Goal: Task Accomplishment & Management: Manage account settings

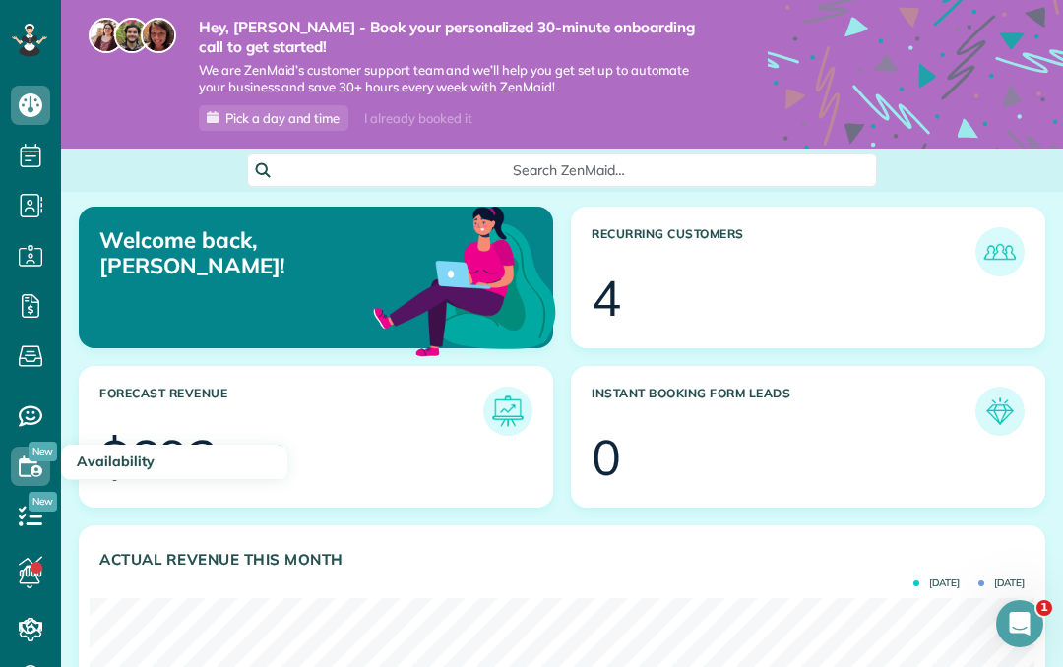
click at [25, 468] on icon at bounding box center [30, 466] width 39 height 39
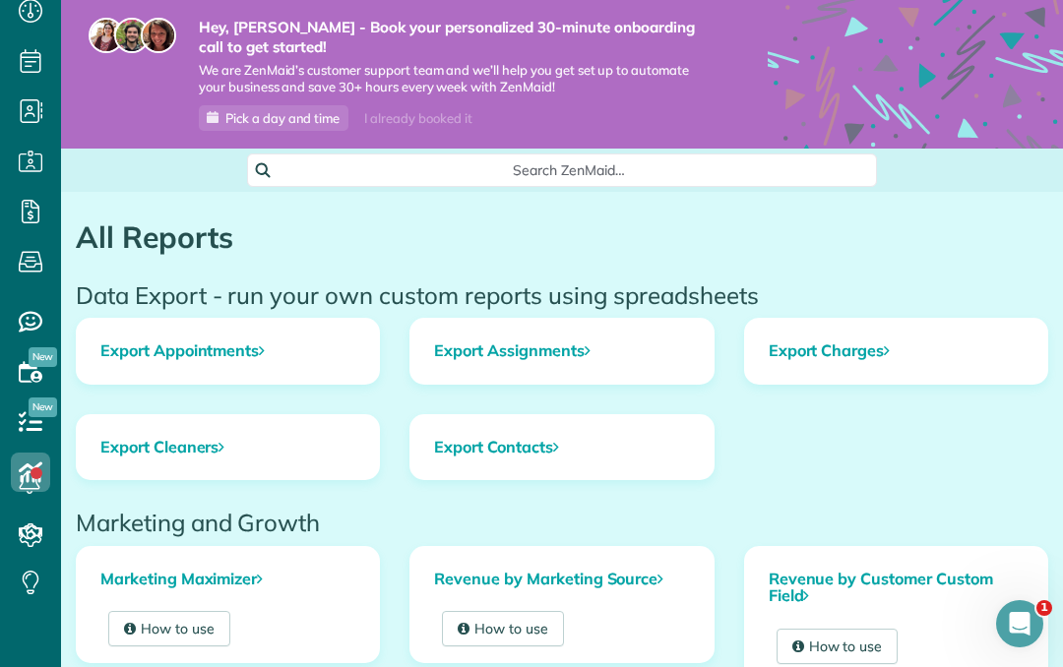
scroll to position [94, 0]
click at [503, 621] on link "How to use" at bounding box center [503, 628] width 122 height 35
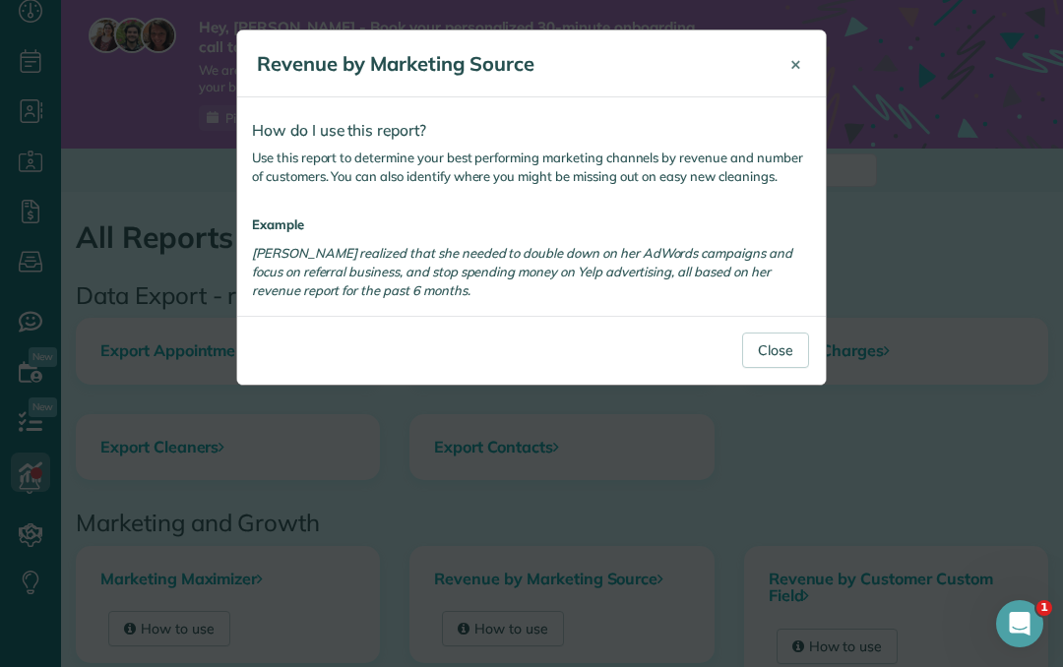
click at [799, 84] on button "×" at bounding box center [795, 63] width 40 height 47
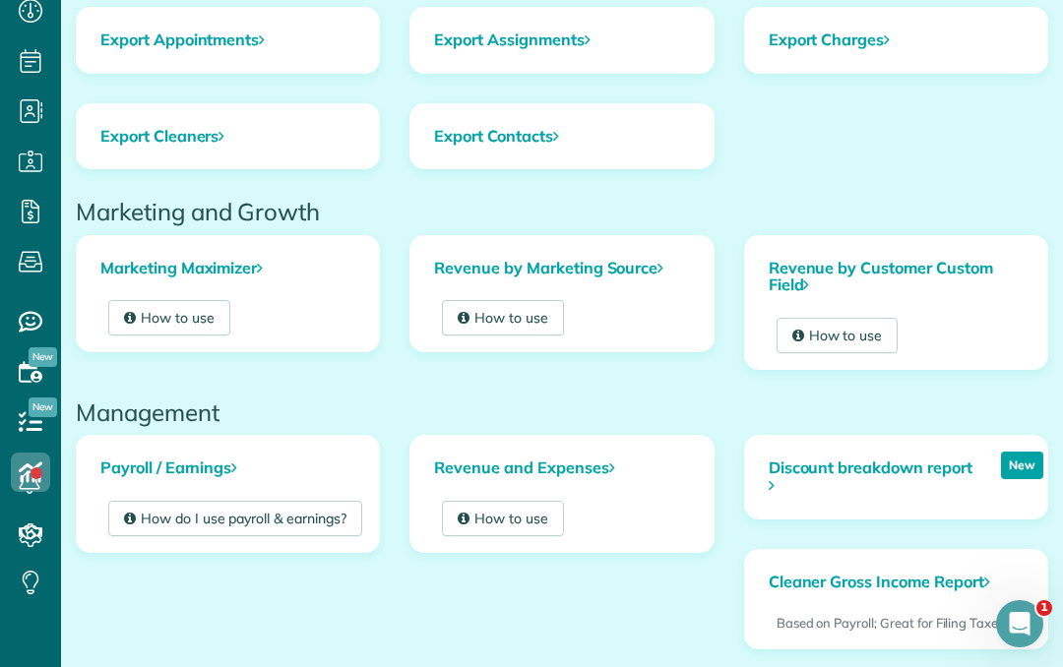
scroll to position [322, 0]
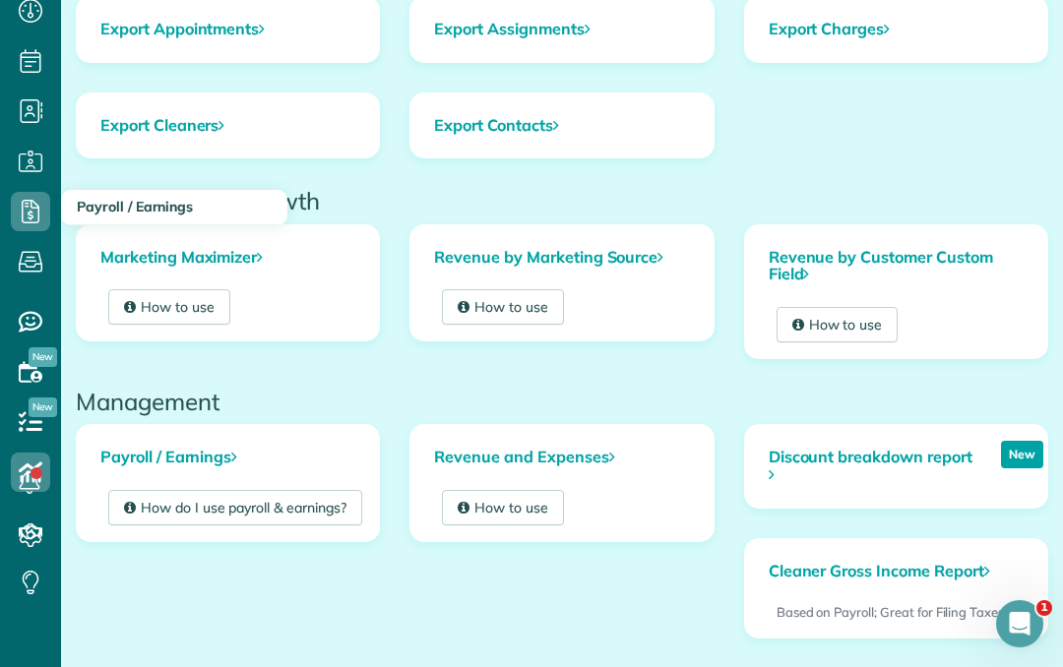
click at [28, 200] on use at bounding box center [31, 212] width 18 height 24
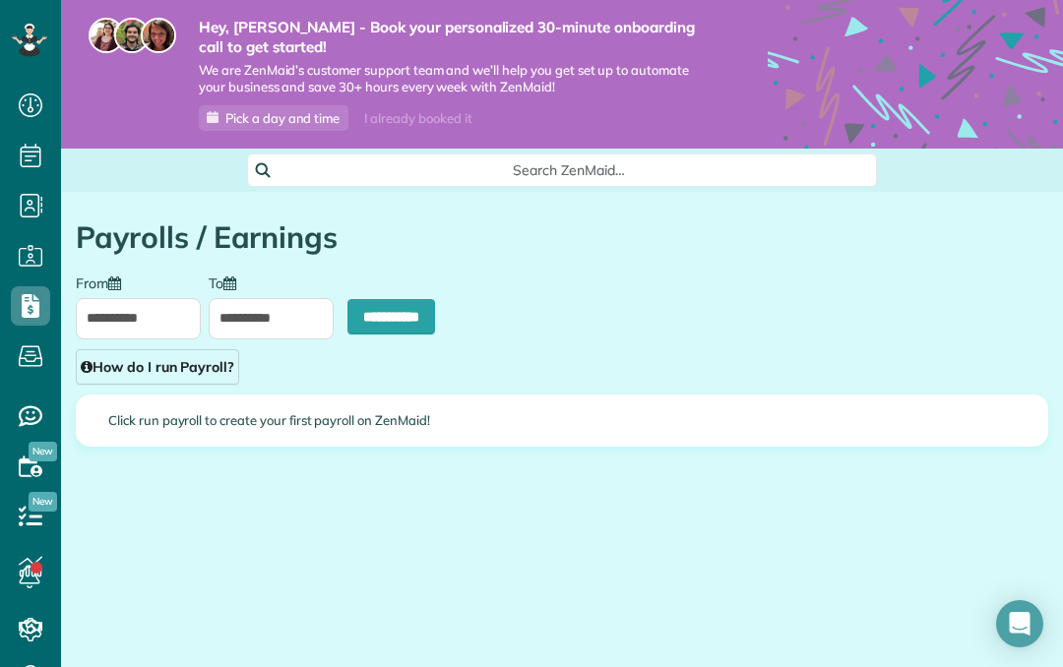
scroll to position [9, 9]
type input "**********"
click at [358, 319] on input "**********" at bounding box center [391, 316] width 88 height 35
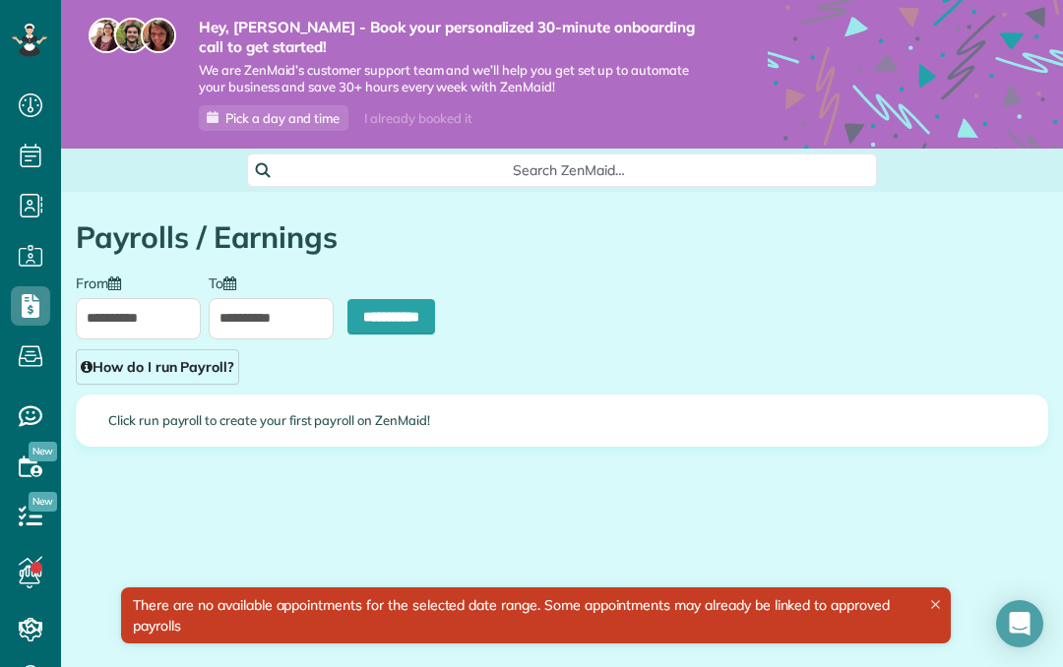
scroll to position [9, 9]
type input "**********"
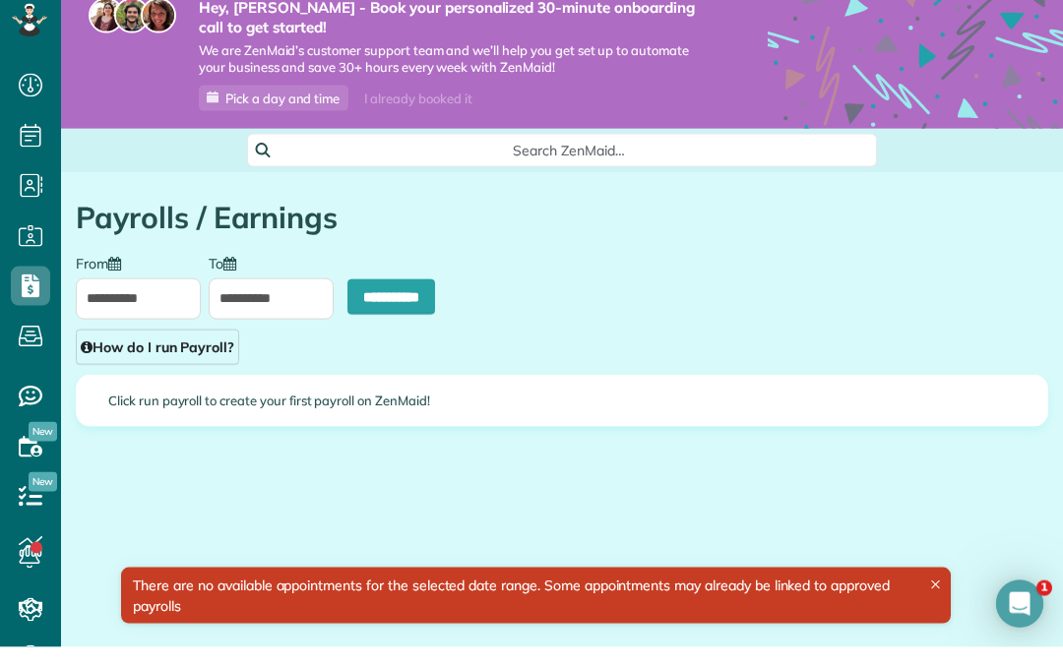
scroll to position [0, 0]
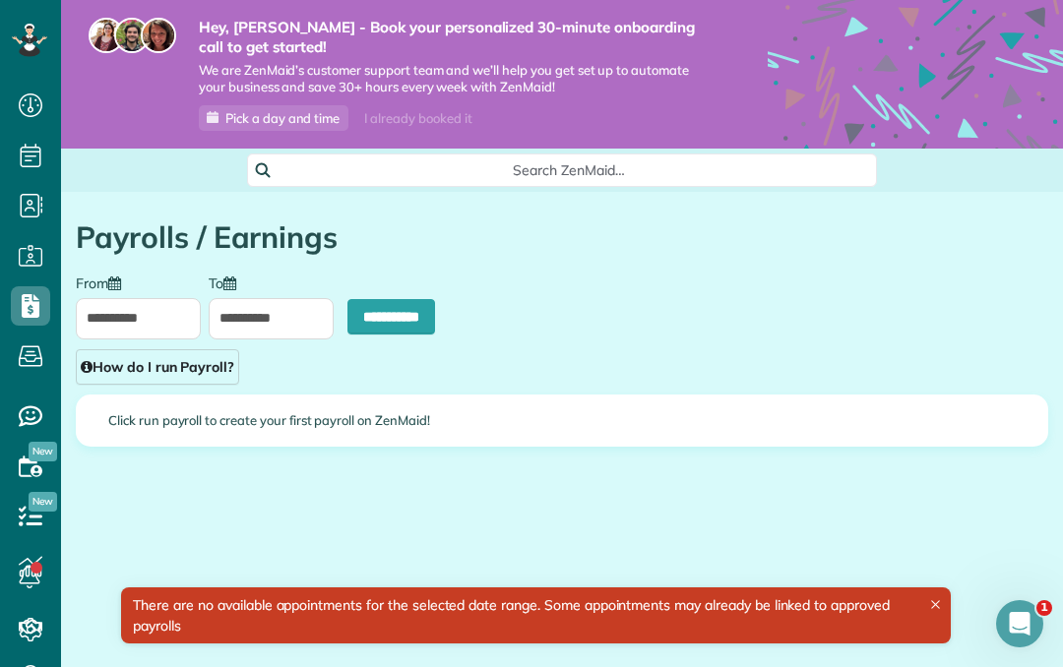
click at [120, 312] on input "**********" at bounding box center [138, 318] width 125 height 41
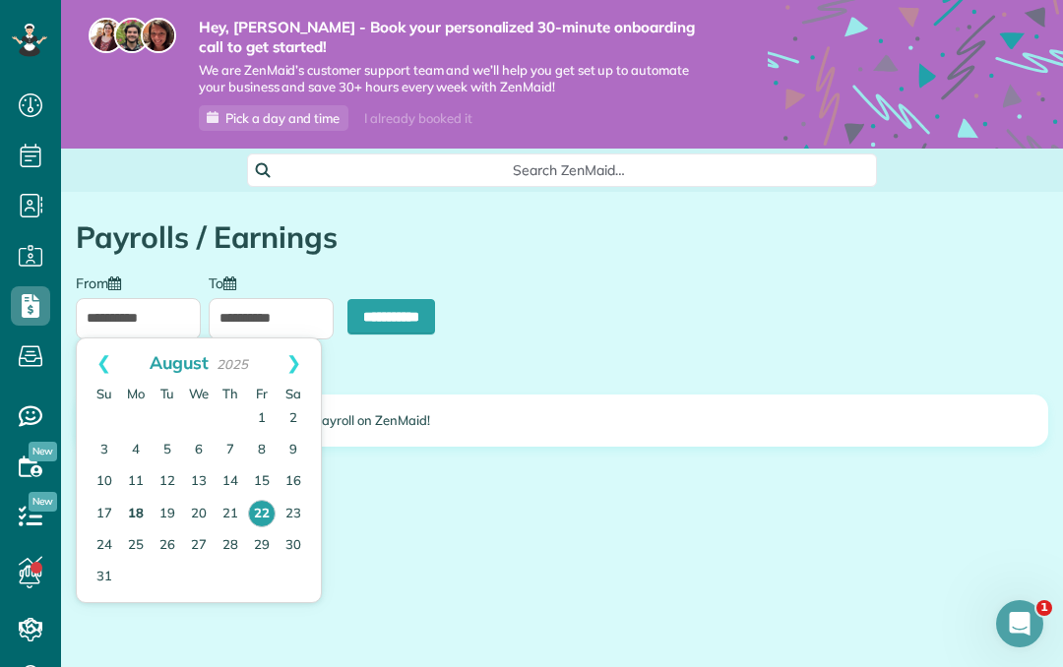
click at [125, 507] on link "18" at bounding box center [135, 514] width 31 height 31
type input "**********"
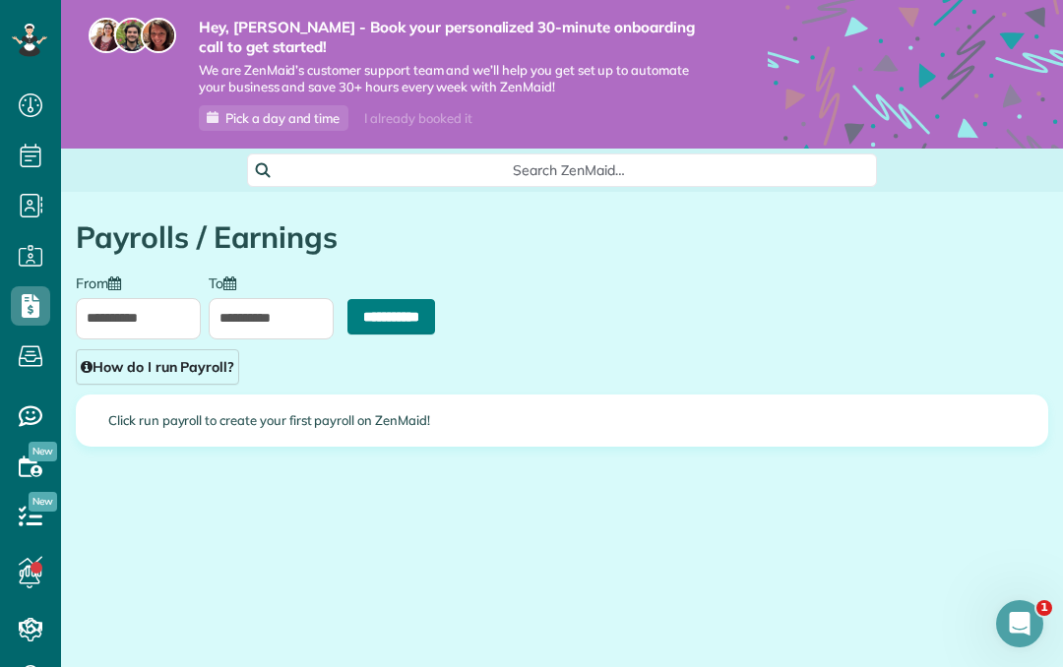
click at [377, 313] on input "**********" at bounding box center [391, 316] width 88 height 35
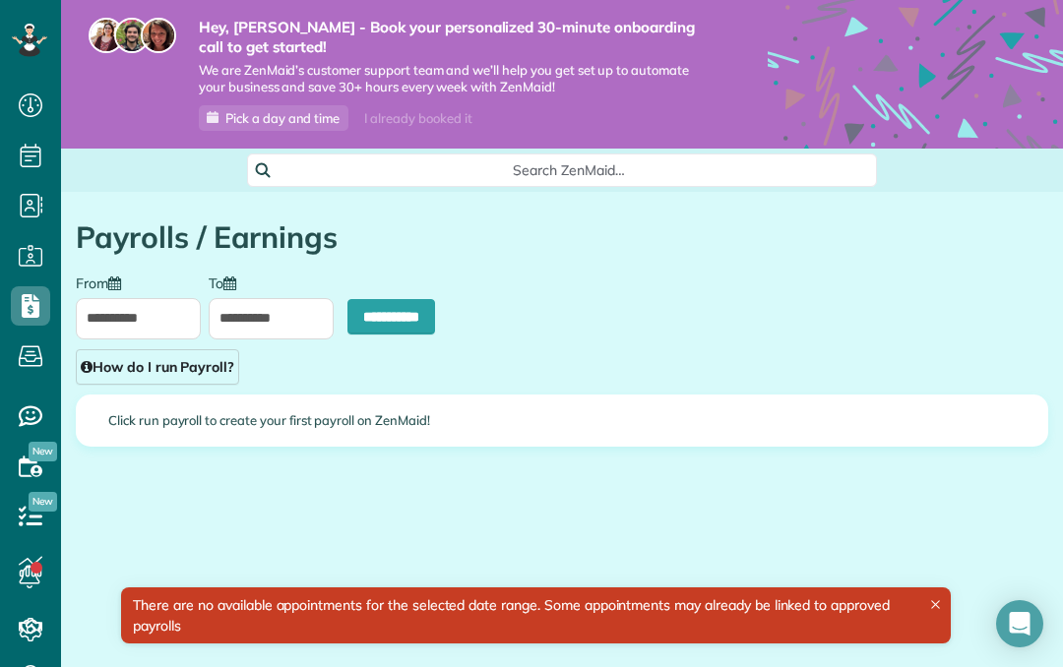
scroll to position [9, 9]
type input "**********"
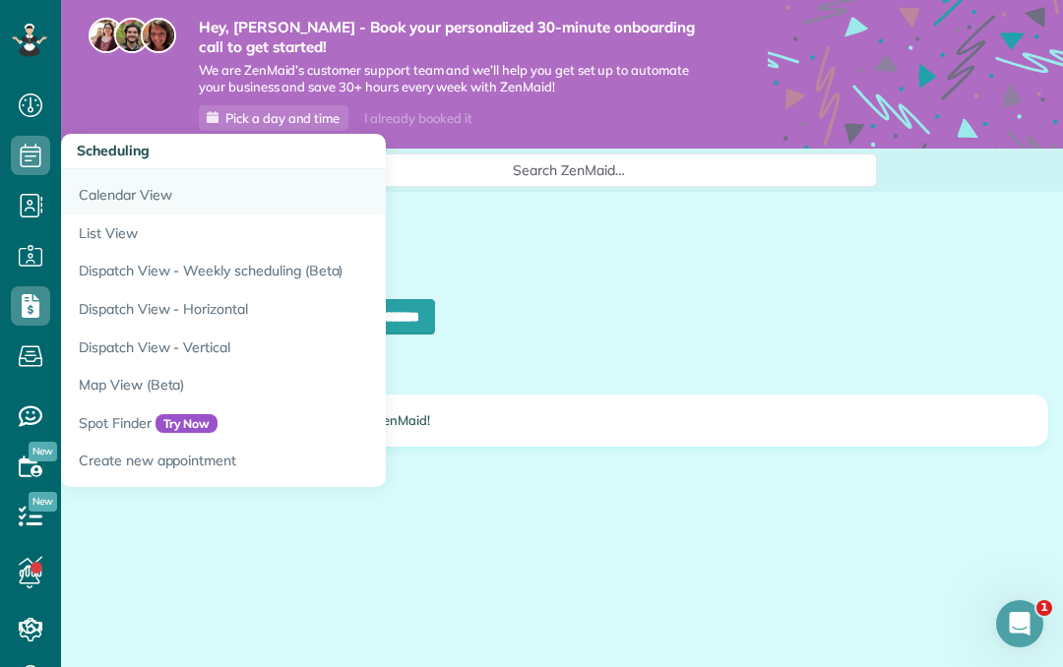
click at [95, 194] on link "Calendar View" at bounding box center [307, 191] width 492 height 45
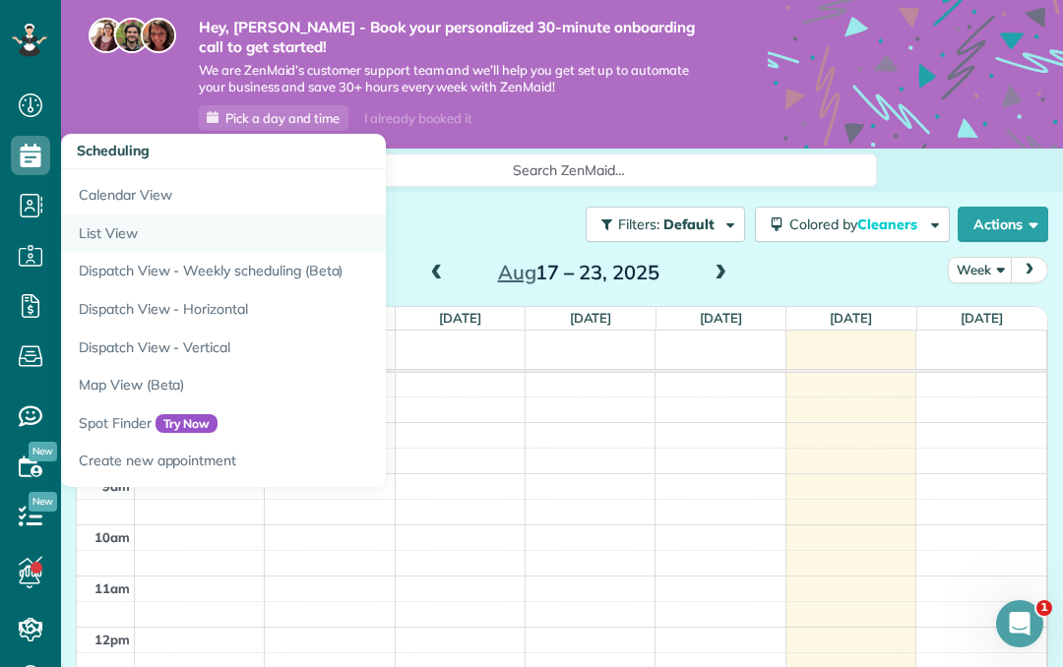
click at [93, 239] on link "List View" at bounding box center [307, 233] width 492 height 38
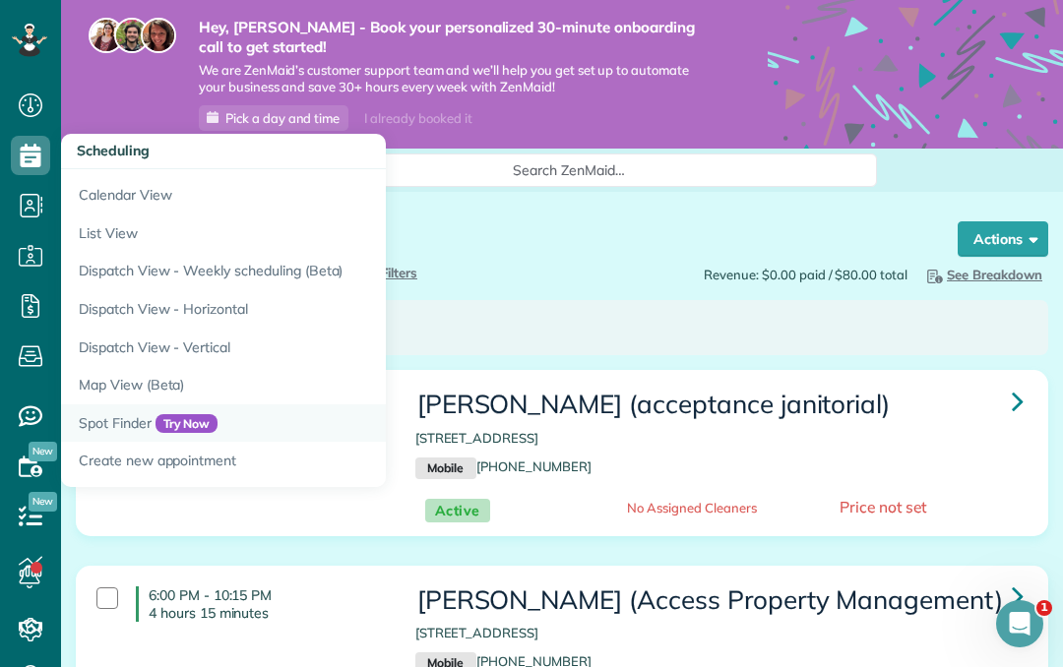
click at [147, 409] on link "Spot Finder Try Now" at bounding box center [307, 423] width 492 height 38
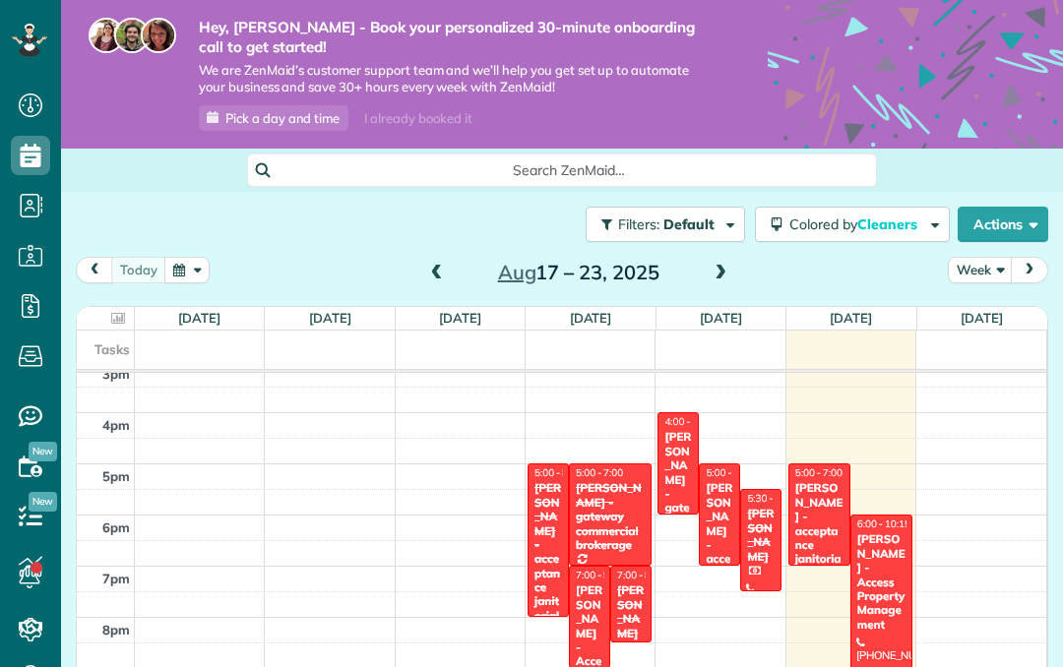
scroll to position [778, 0]
click at [596, 600] on div "[PERSON_NAME] - Access Property Management" at bounding box center [590, 675] width 30 height 184
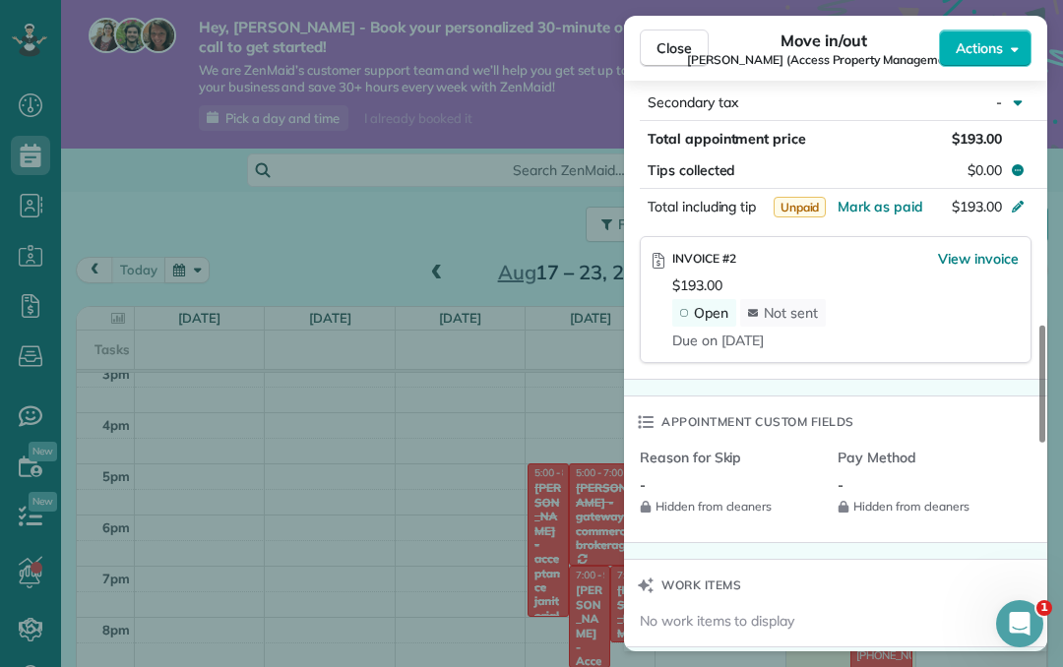
scroll to position [1186, 0]
click at [696, 321] on span "Open" at bounding box center [711, 312] width 34 height 18
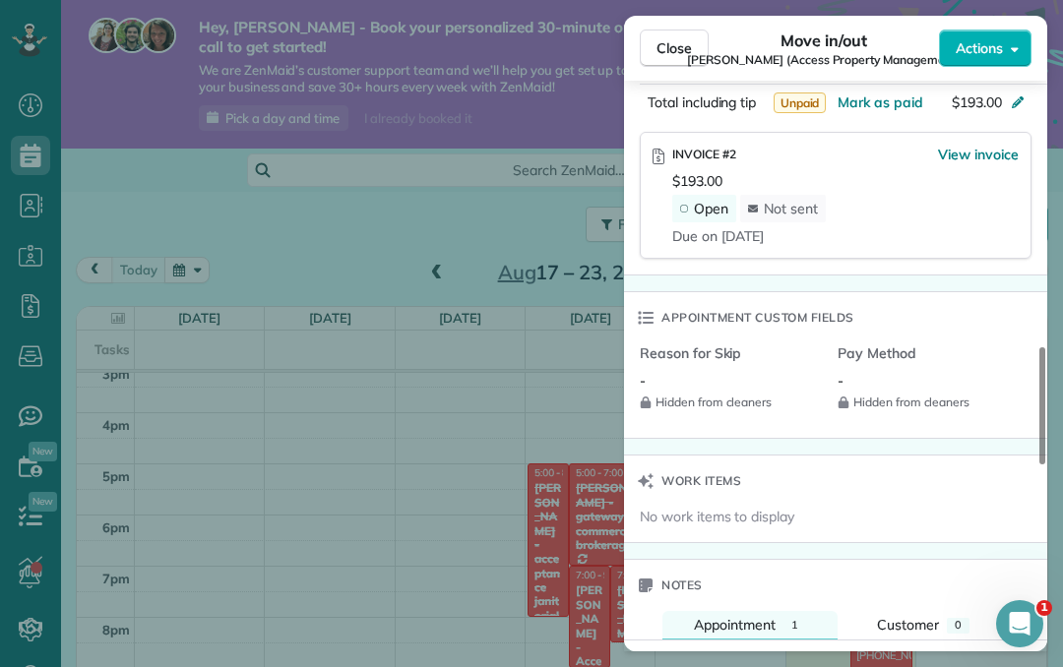
scroll to position [1284, 0]
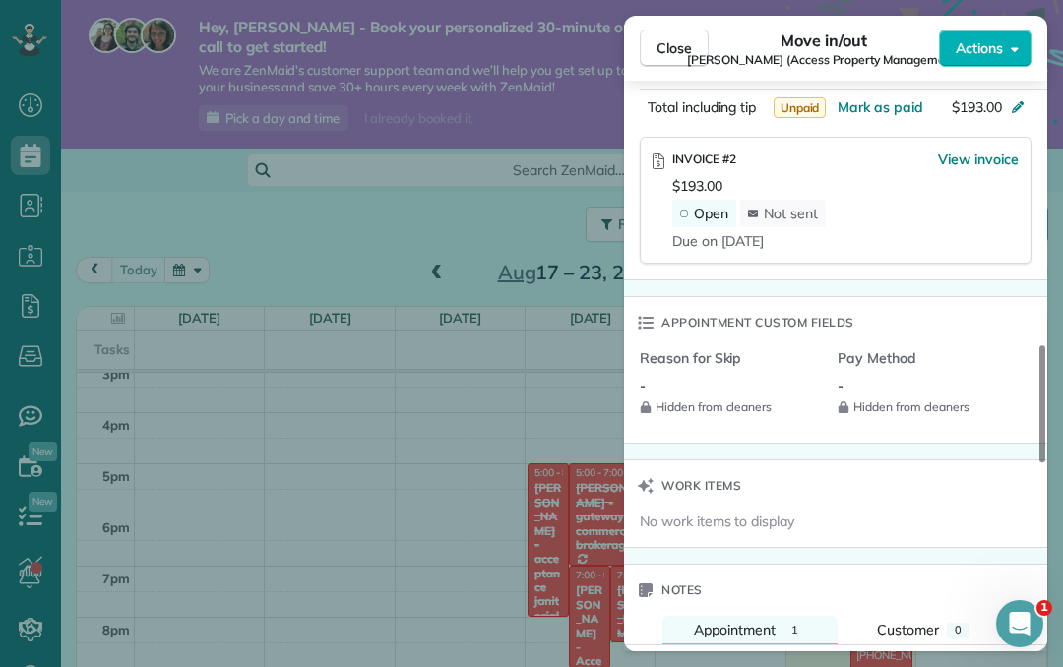
click at [944, 415] on span "Hidden from cleaners" at bounding box center [928, 407] width 182 height 16
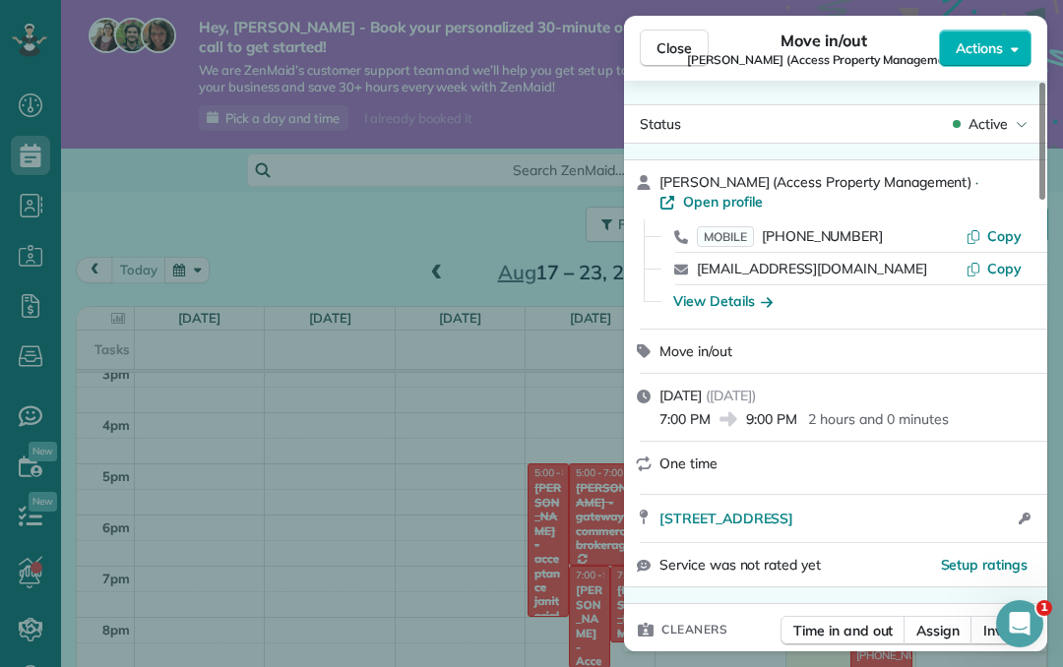
scroll to position [0, 0]
click at [681, 53] on span "Close" at bounding box center [673, 48] width 35 height 20
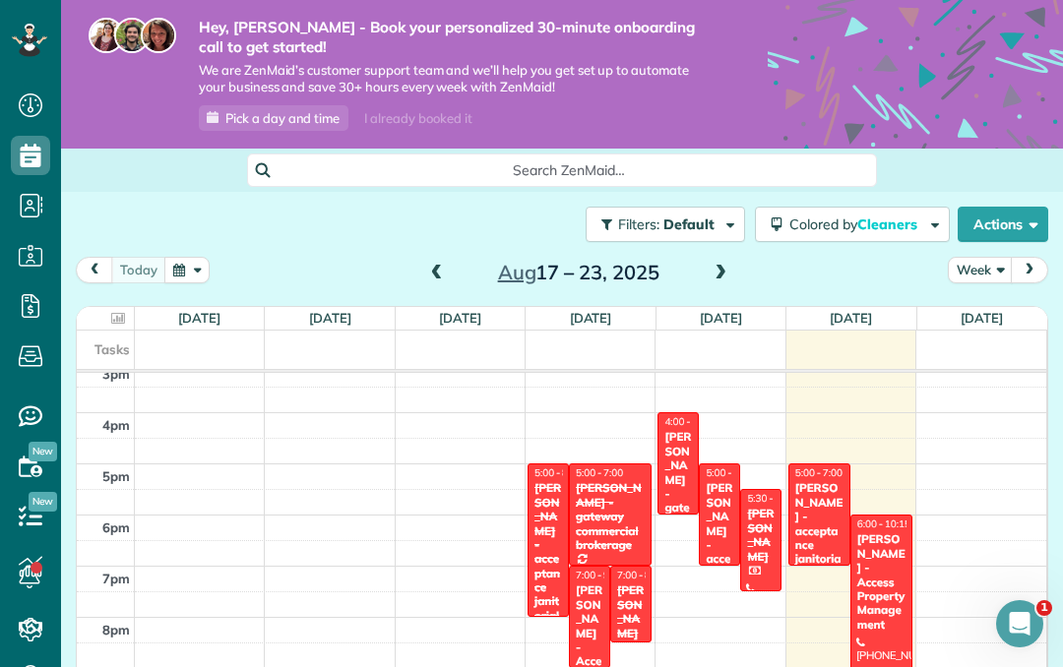
click at [650, 590] on div at bounding box center [630, 604] width 39 height 75
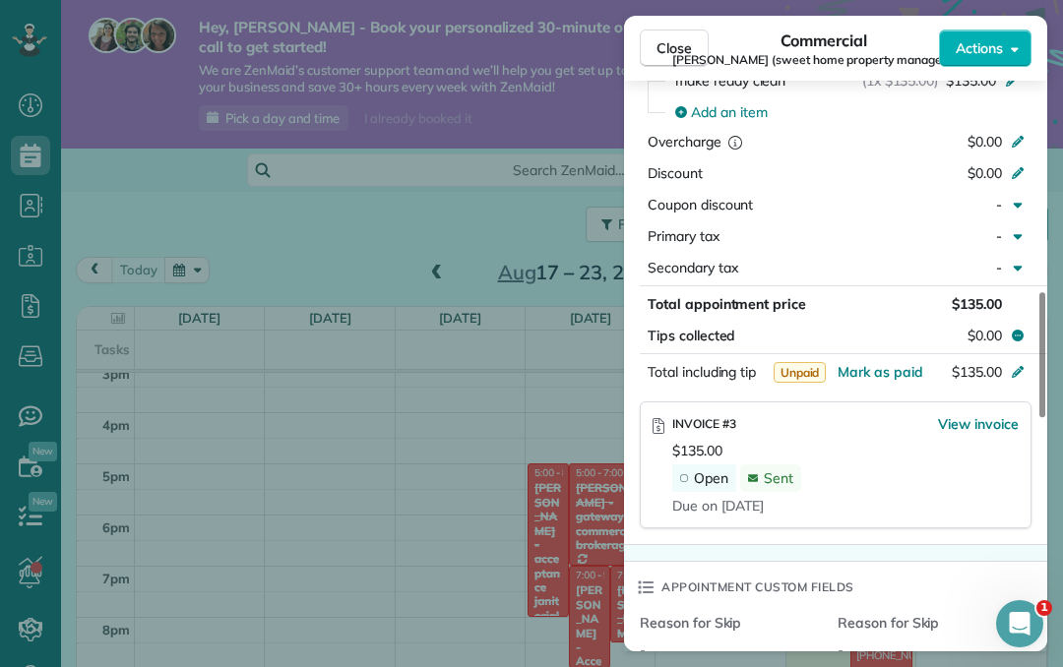
scroll to position [958, 0]
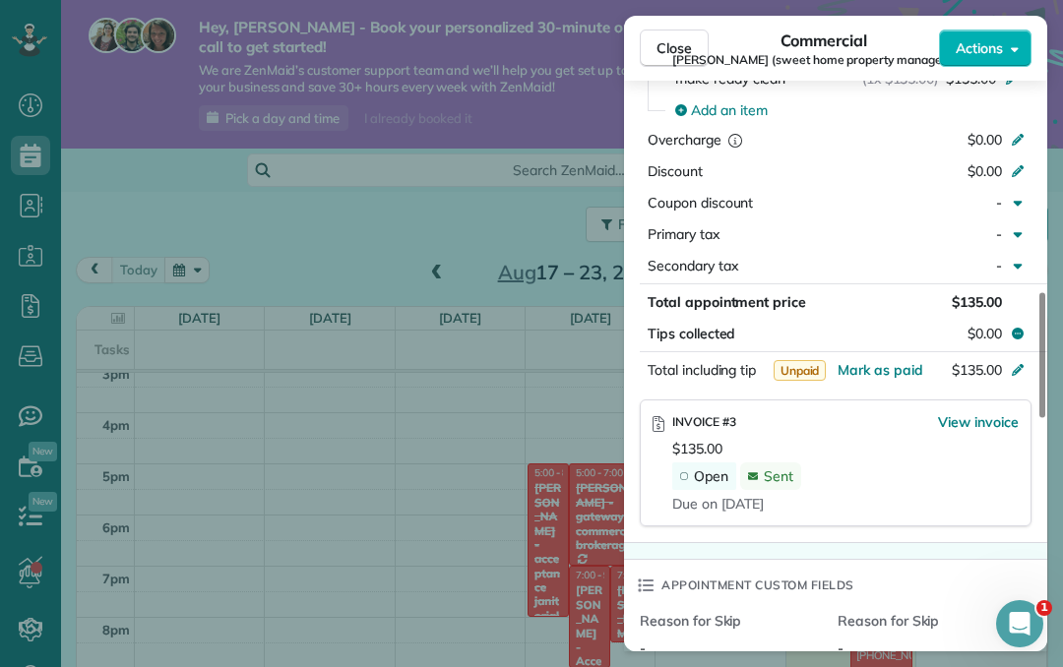
click at [810, 381] on span "Unpaid" at bounding box center [799, 370] width 53 height 21
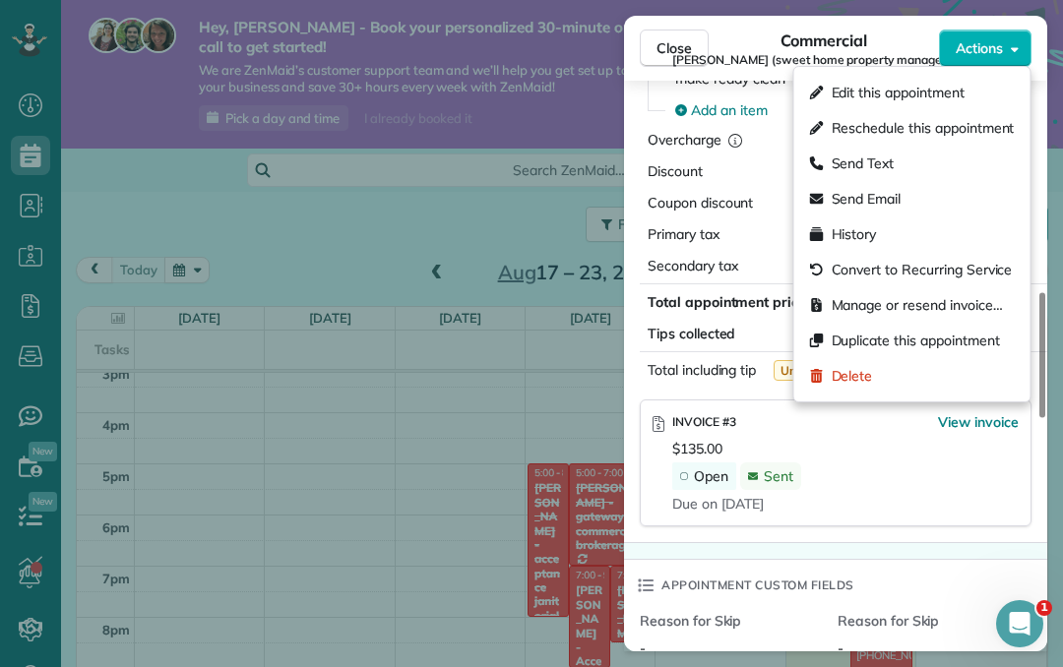
click at [601, 465] on div "Close Commercial Lorilee Hinson (sweet home property management) Actions Status…" at bounding box center [531, 333] width 1063 height 667
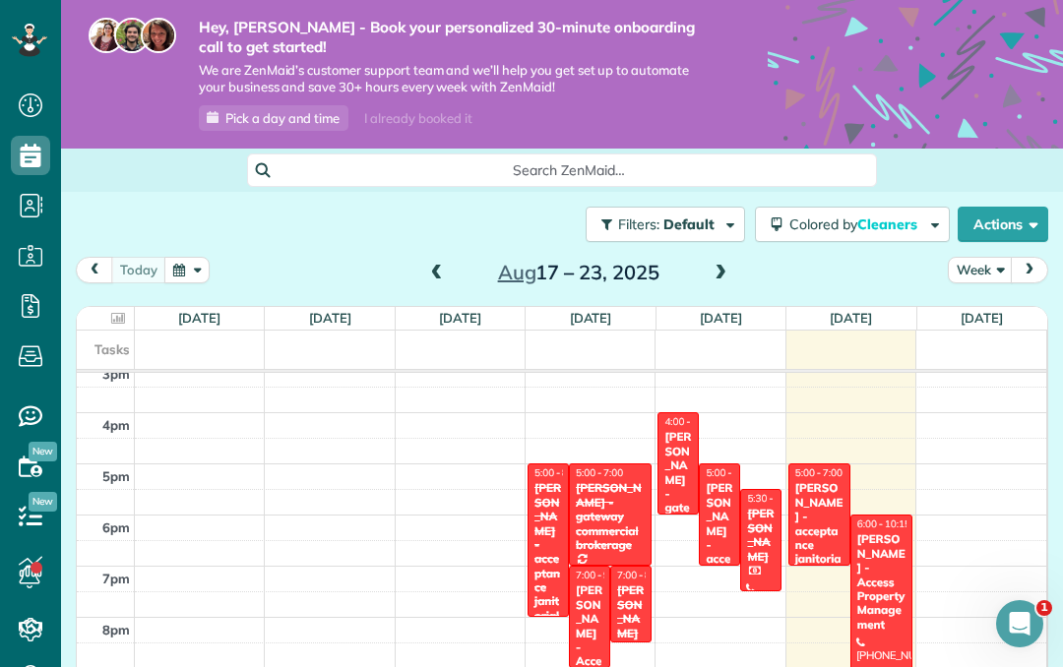
click at [720, 207] on button "Filters: Default" at bounding box center [664, 224] width 159 height 35
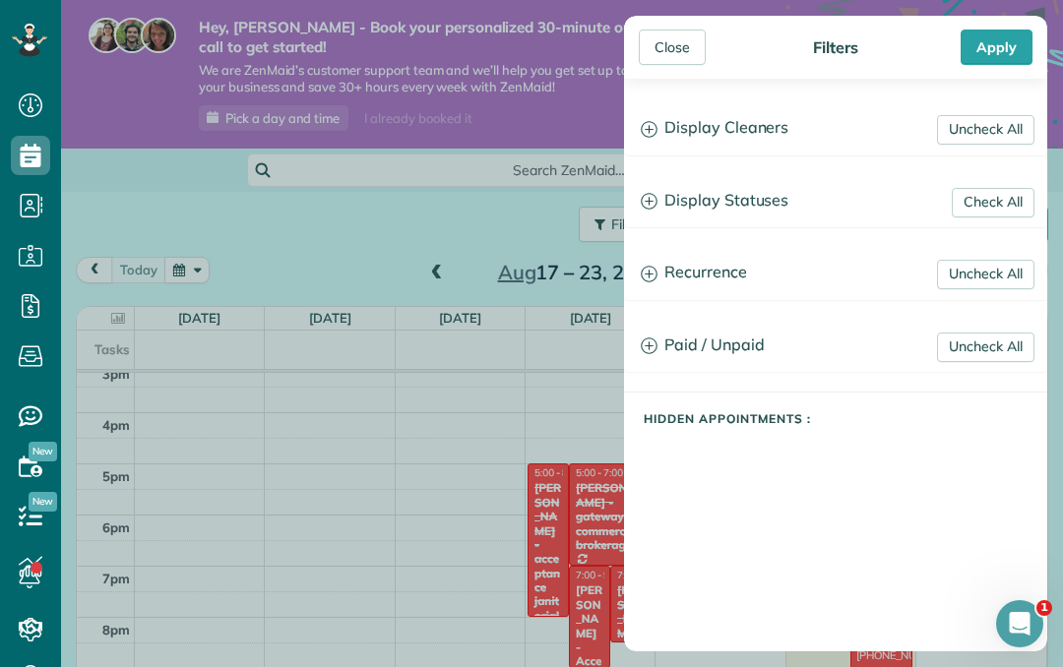
click at [649, 340] on icon at bounding box center [649, 345] width 17 height 17
click at [1002, 351] on link "Uncheck All" at bounding box center [985, 348] width 97 height 30
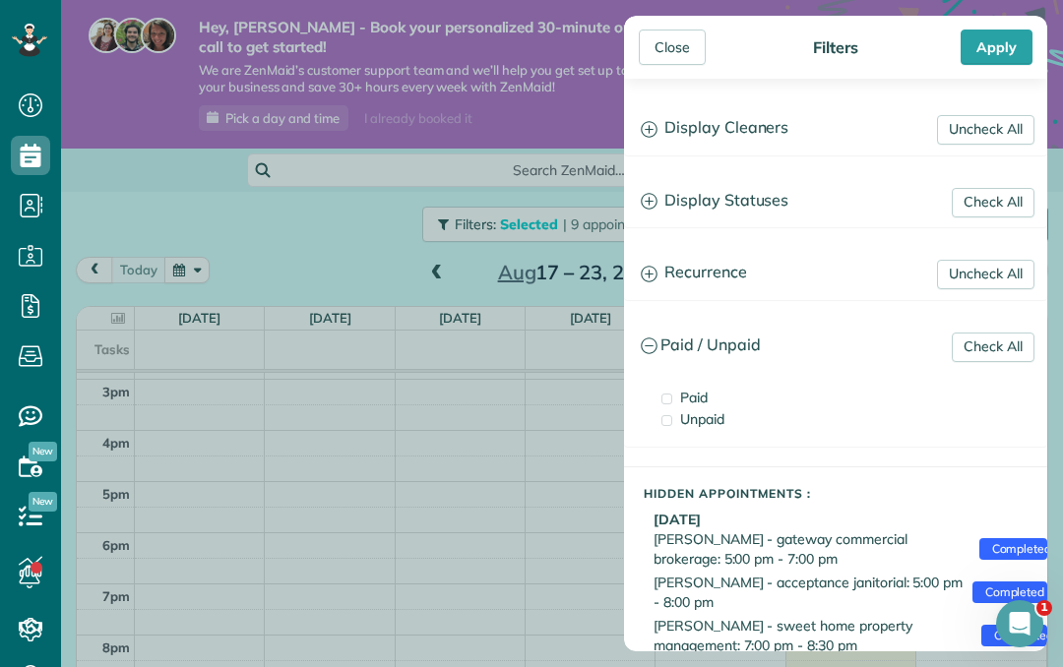
scroll to position [761, 0]
click at [1009, 349] on link "Check All" at bounding box center [992, 348] width 83 height 30
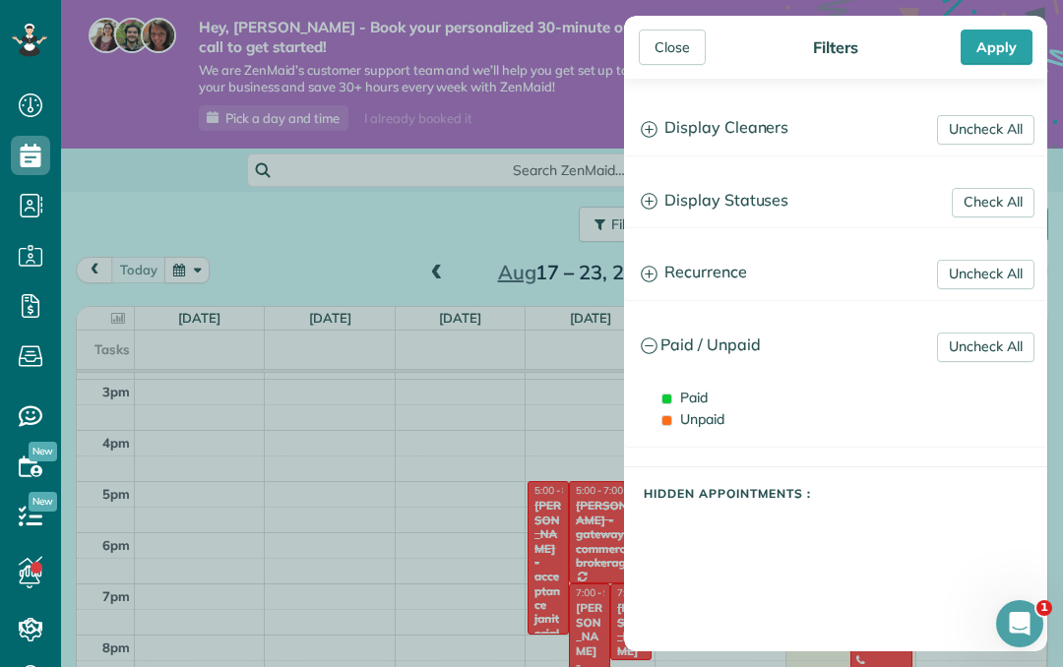
click at [1006, 348] on link "Uncheck All" at bounding box center [985, 348] width 97 height 30
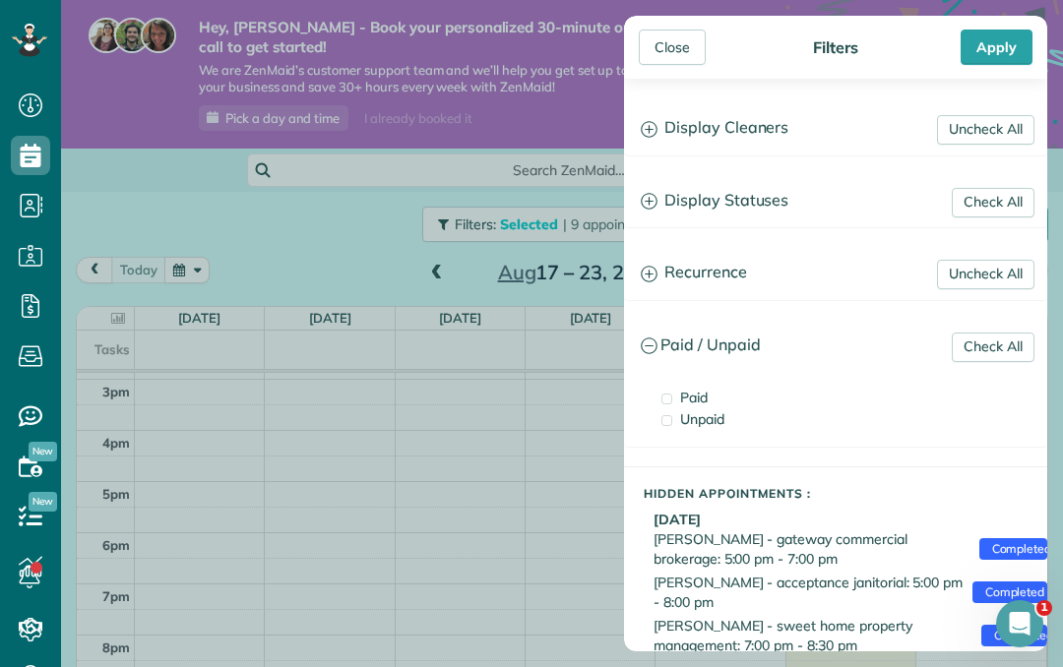
click at [1006, 347] on link "Check All" at bounding box center [992, 348] width 83 height 30
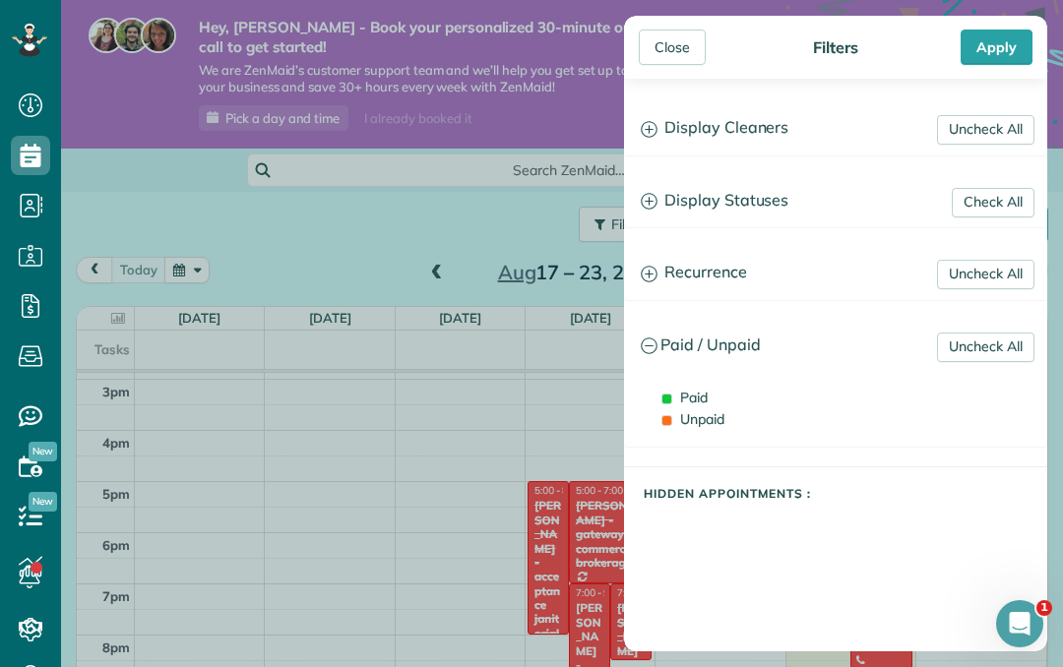
click at [573, 381] on div "Close Filters Apply Uncheck All Display Cleaners Katherine McWhorter No Cleaner…" at bounding box center [531, 333] width 1063 height 667
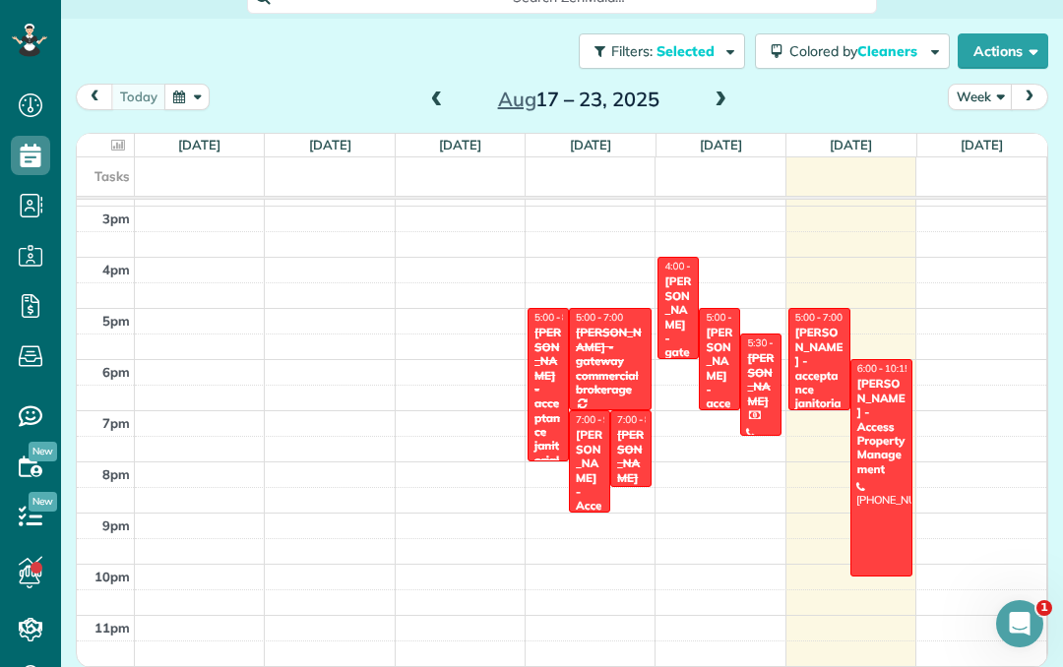
scroll to position [171, 0]
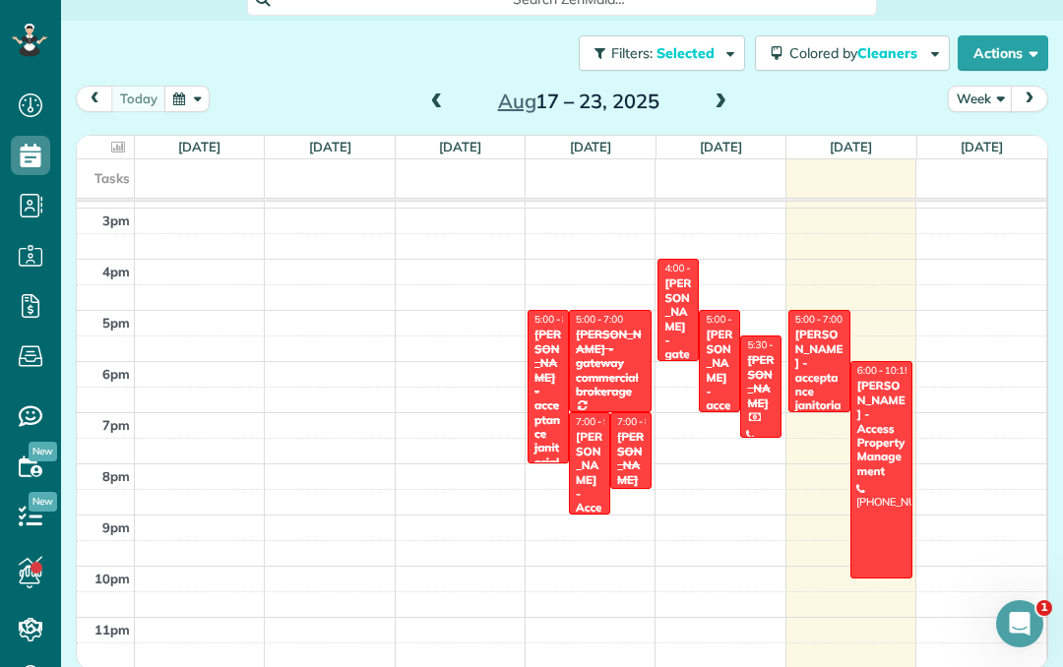
click at [987, 54] on button "Actions" at bounding box center [1002, 52] width 91 height 35
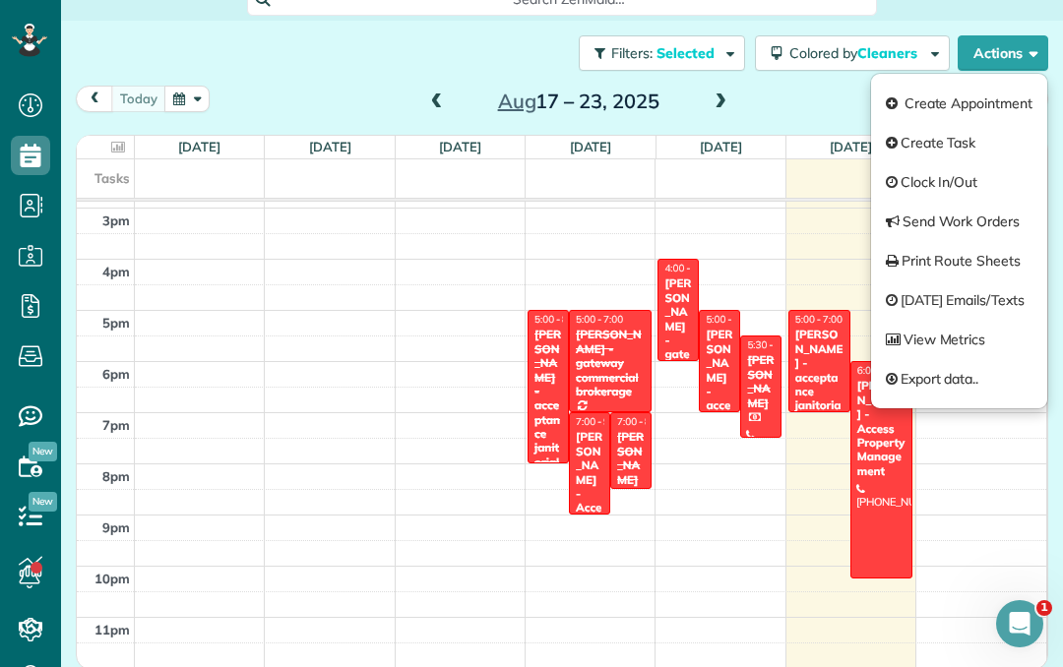
click at [806, 159] on div at bounding box center [561, 161] width 969 height 5
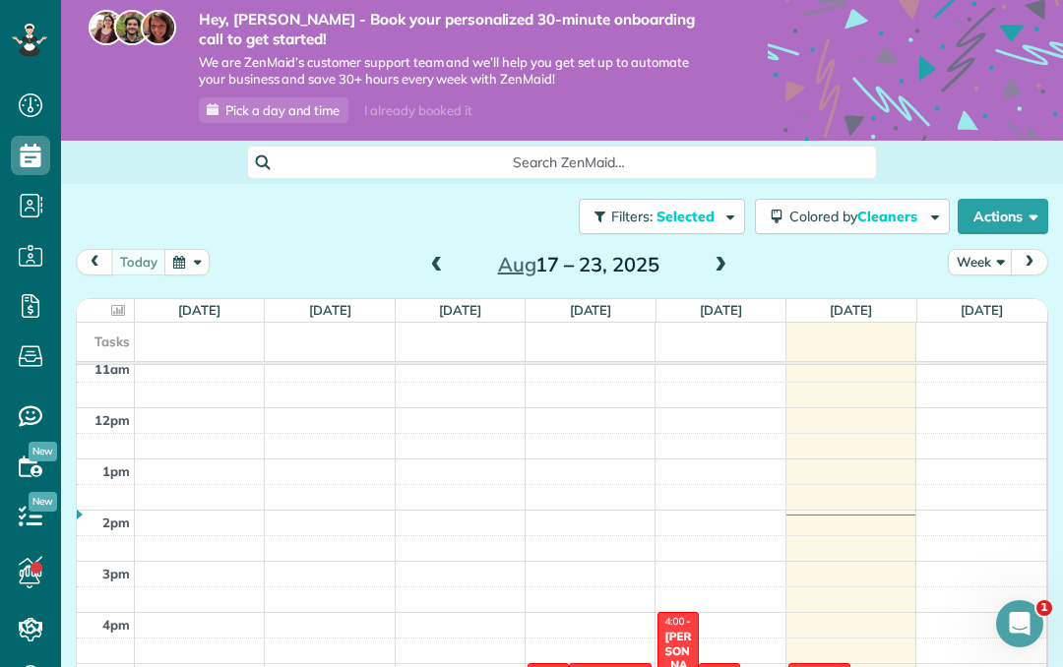
scroll to position [10, 0]
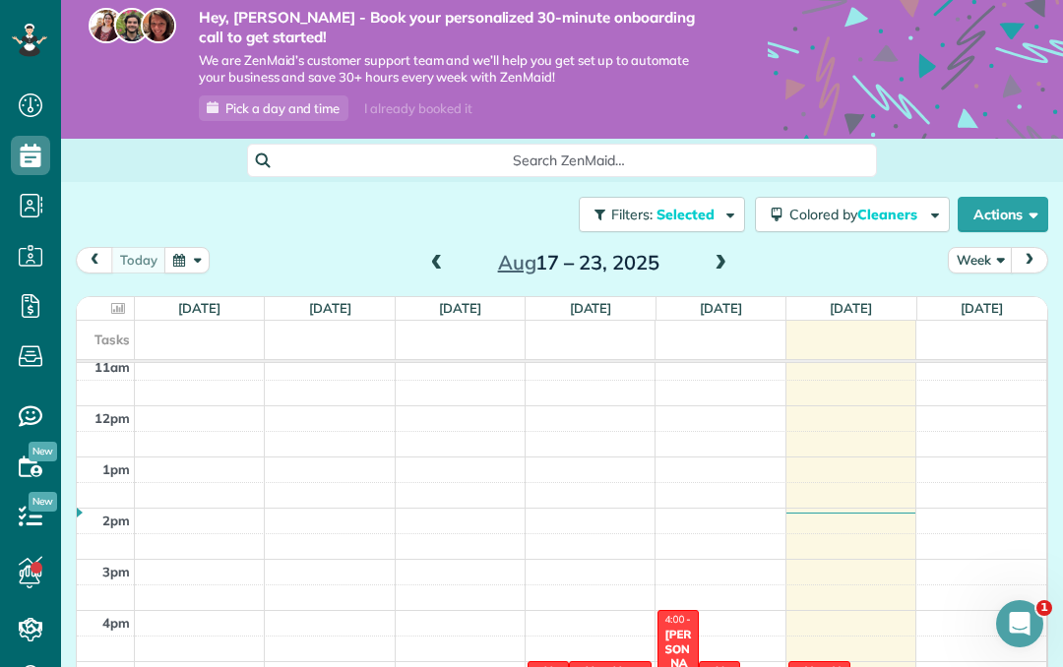
click at [924, 214] on span "button" at bounding box center [931, 213] width 15 height 15
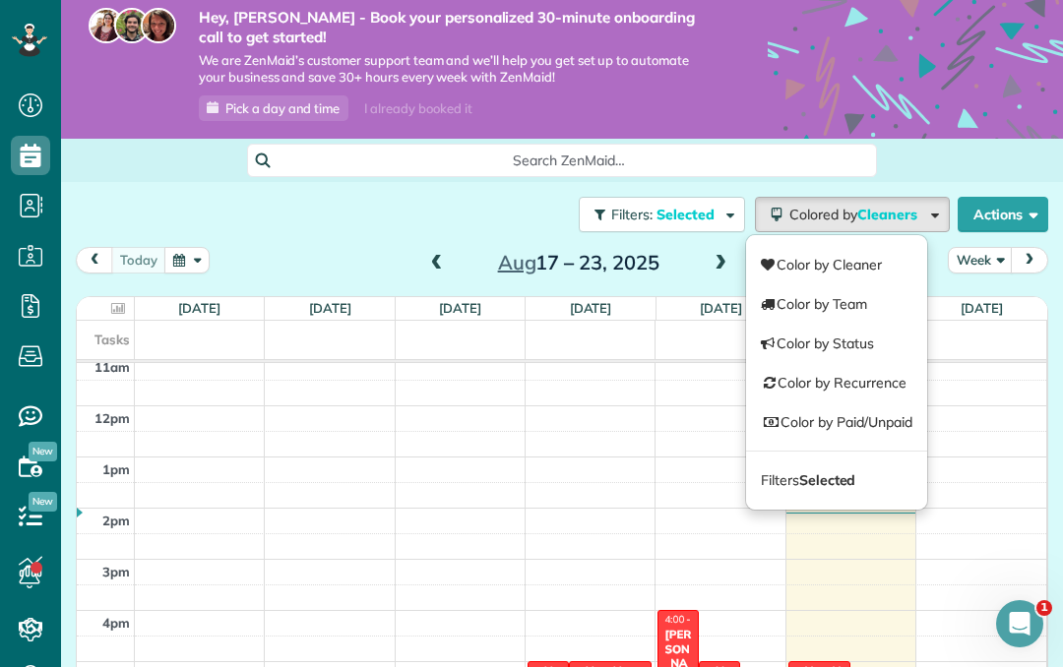
click at [911, 418] on link "Color by Paid/Unpaid" at bounding box center [836, 421] width 181 height 39
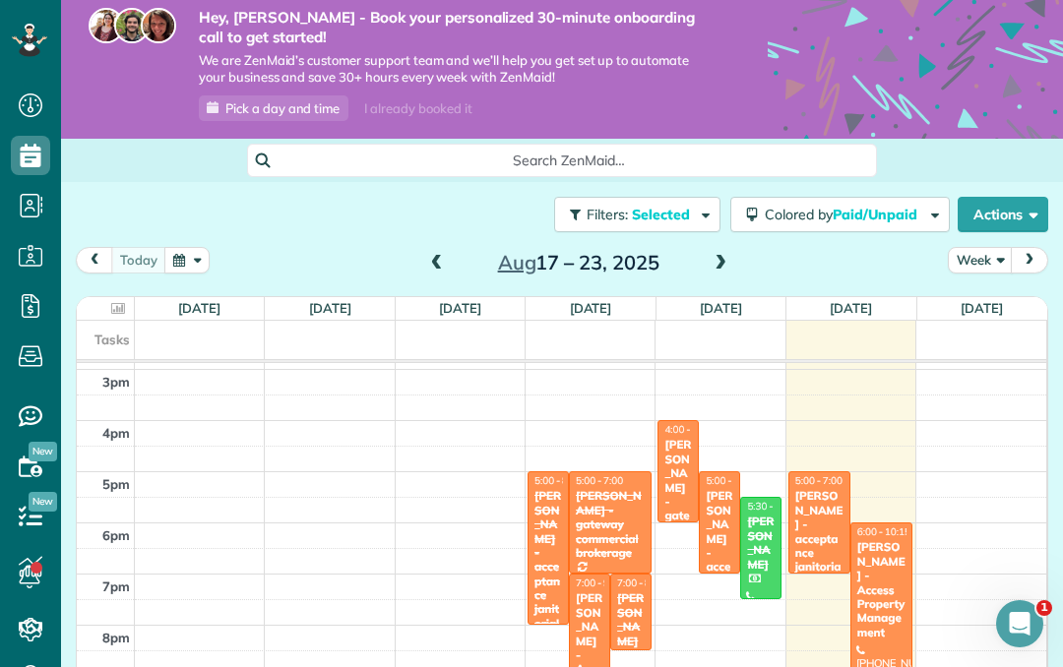
scroll to position [761, 0]
click at [832, 515] on div "[PERSON_NAME] - acceptance janitorial" at bounding box center [819, 538] width 50 height 99
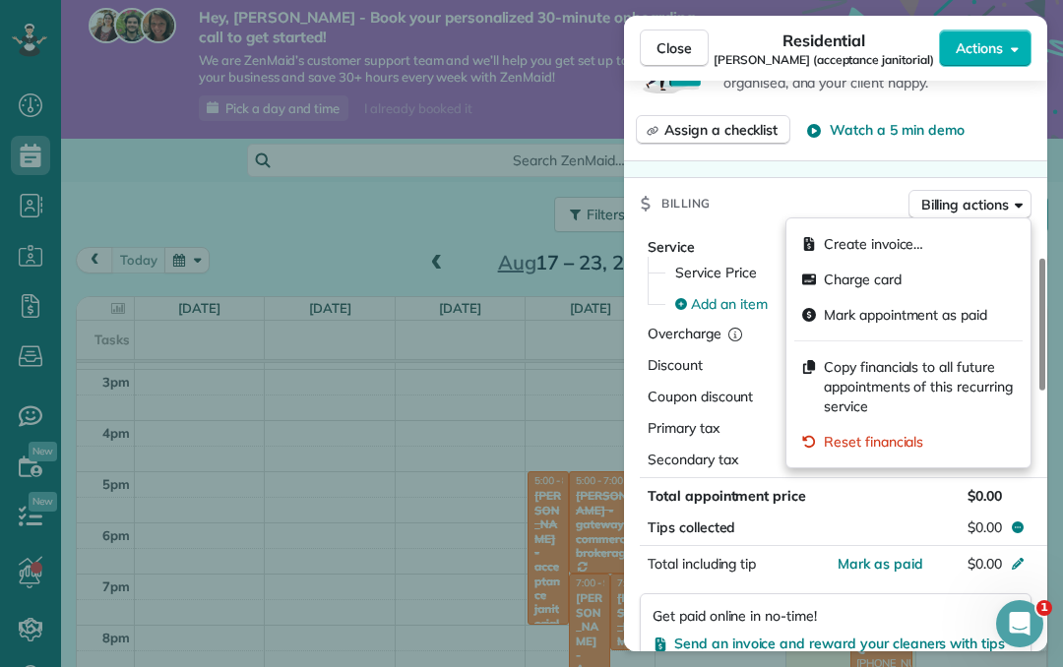
scroll to position [761, 0]
click at [970, 248] on div "Create invoice…" at bounding box center [908, 243] width 228 height 35
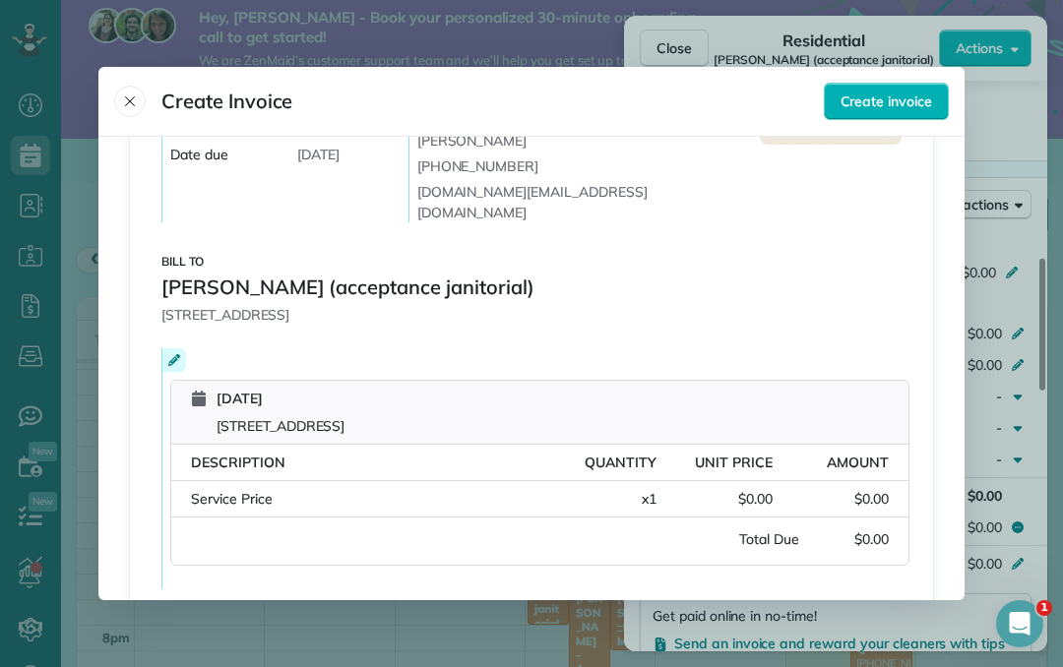
scroll to position [187, 0]
click at [125, 92] on button "Close" at bounding box center [129, 101] width 31 height 31
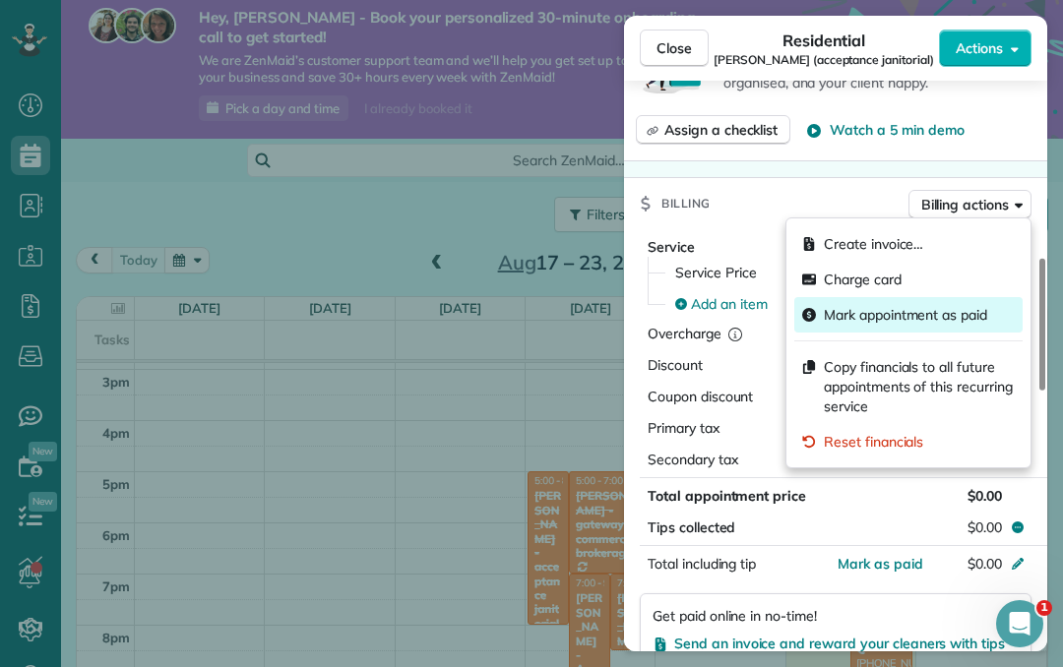
click at [944, 323] on span "Mark appointment as paid" at bounding box center [905, 315] width 163 height 20
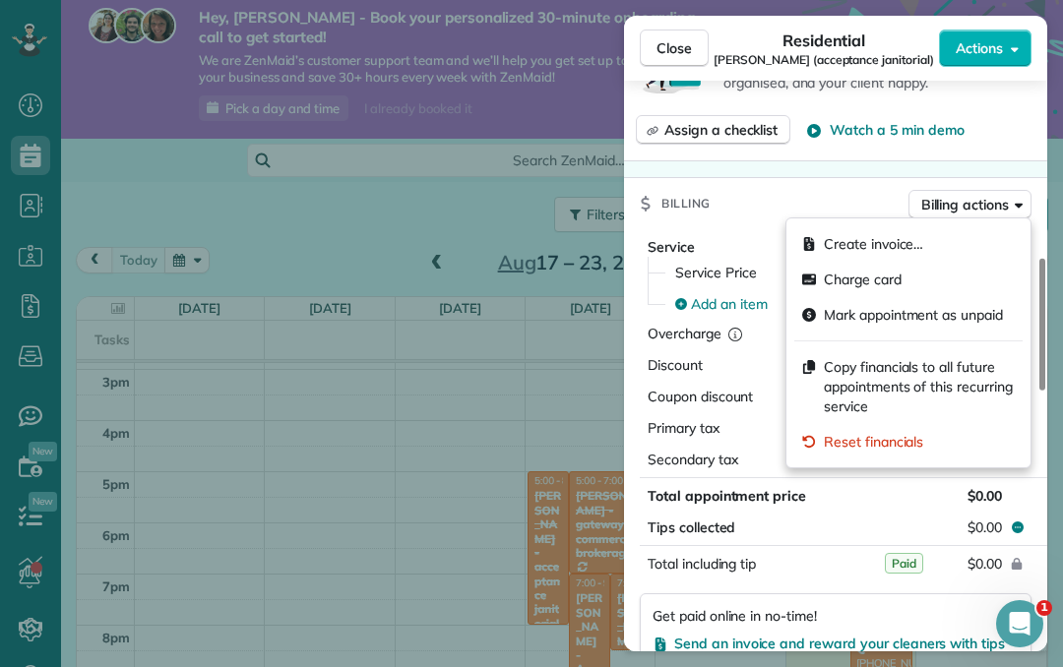
click at [549, 514] on div "Close Residential Ethan Scholtz (acceptance janitorial) Actions Status Active E…" at bounding box center [531, 333] width 1063 height 667
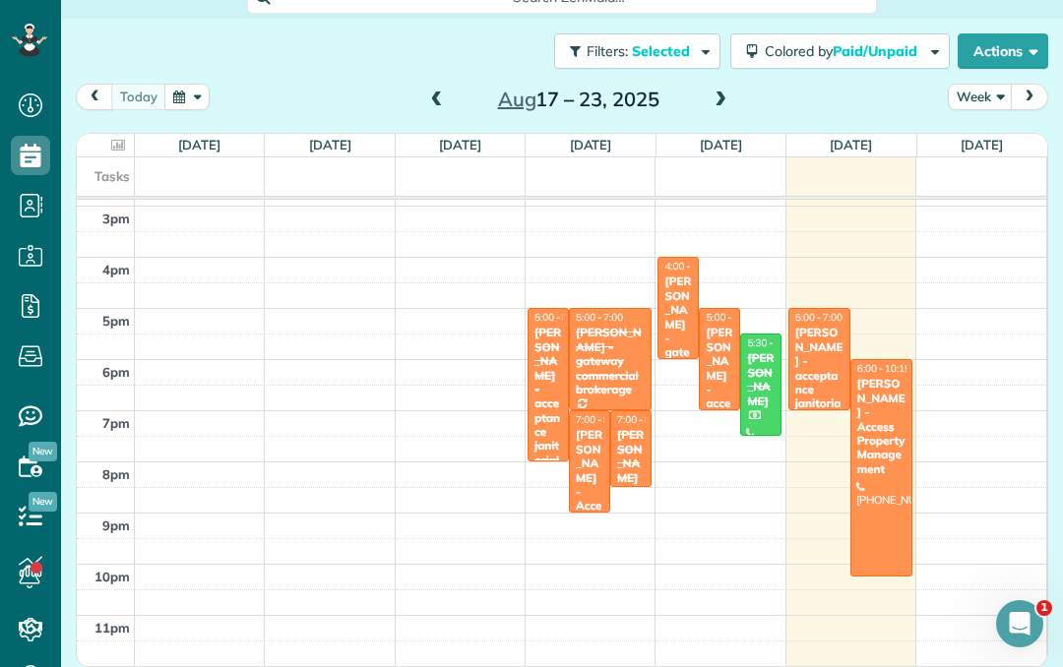
scroll to position [171, 0]
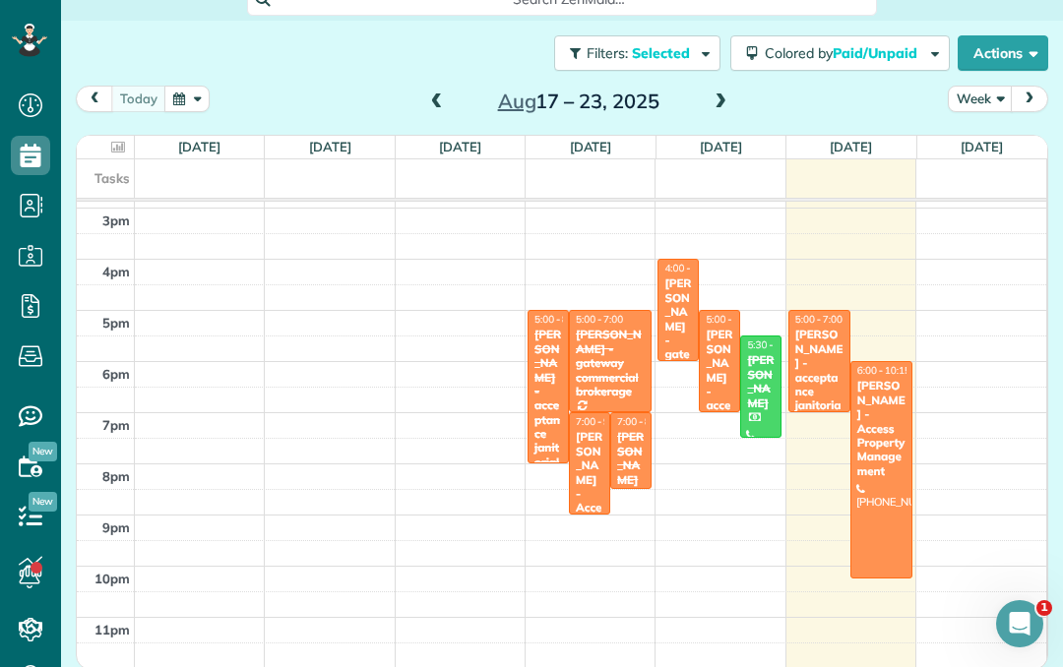
click at [554, 398] on div "[PERSON_NAME] - acceptance janitorial" at bounding box center [548, 399] width 30 height 142
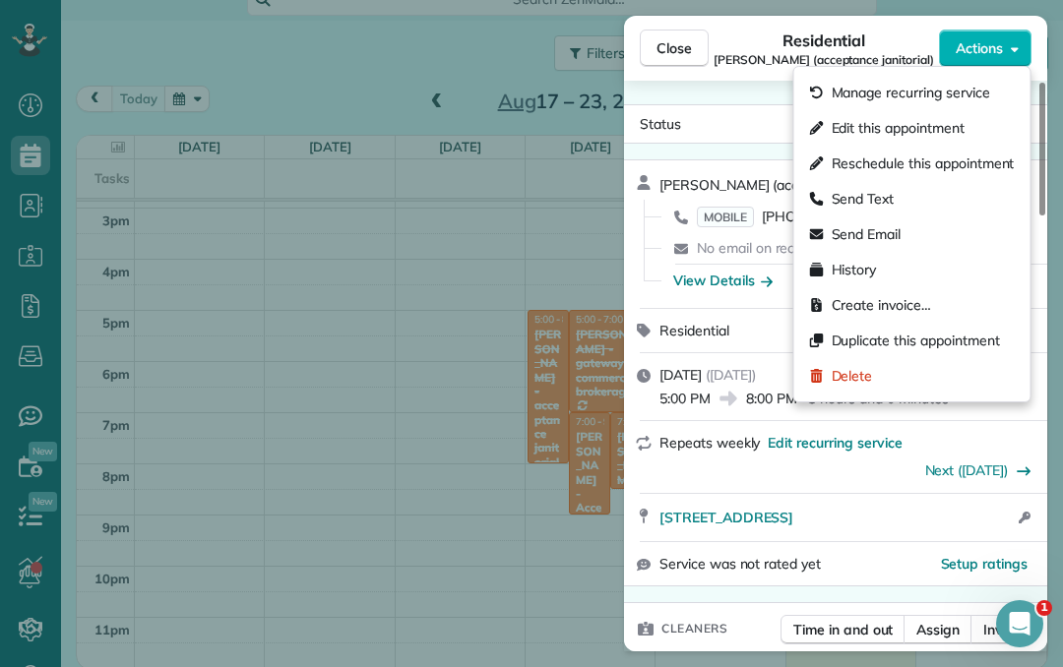
click at [726, 397] on icon at bounding box center [727, 399] width 17 height 15
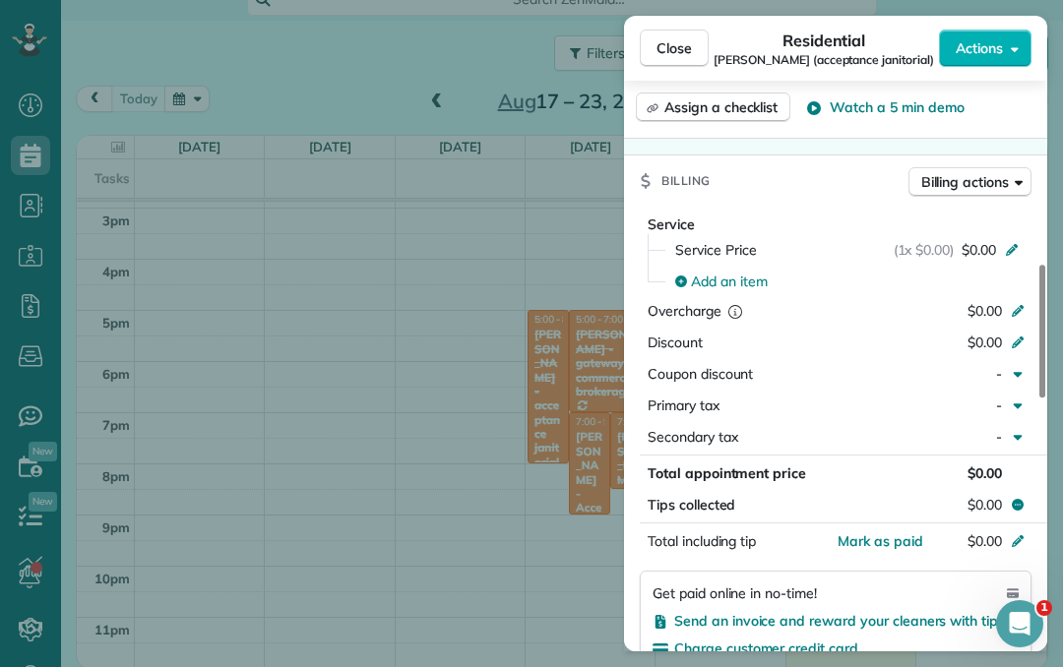
scroll to position [785, 0]
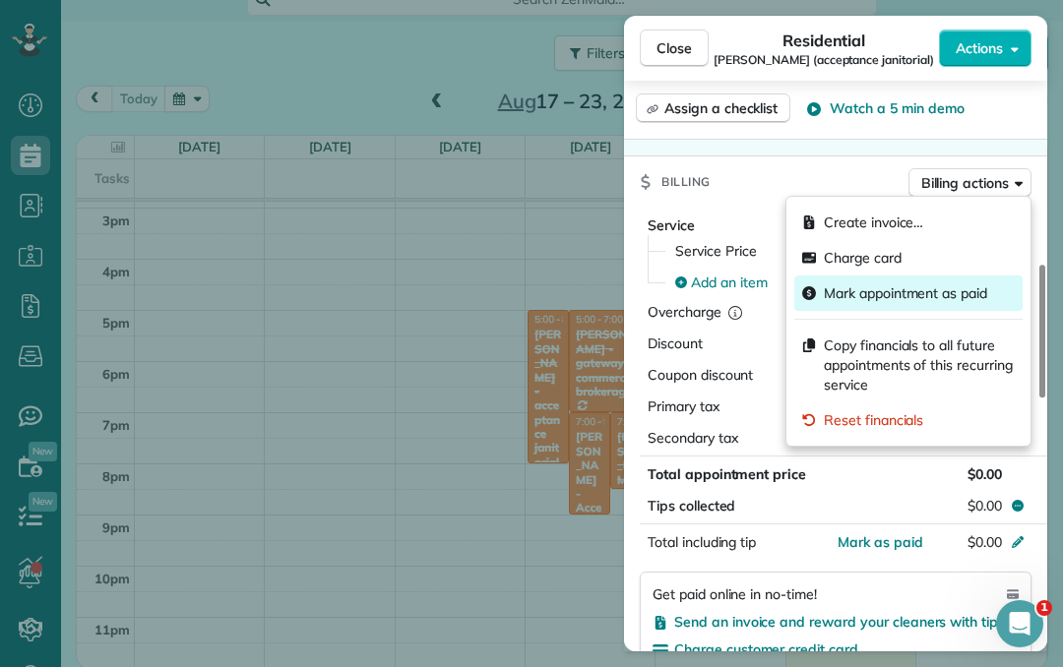
click at [950, 291] on span "Mark appointment as paid" at bounding box center [905, 293] width 163 height 20
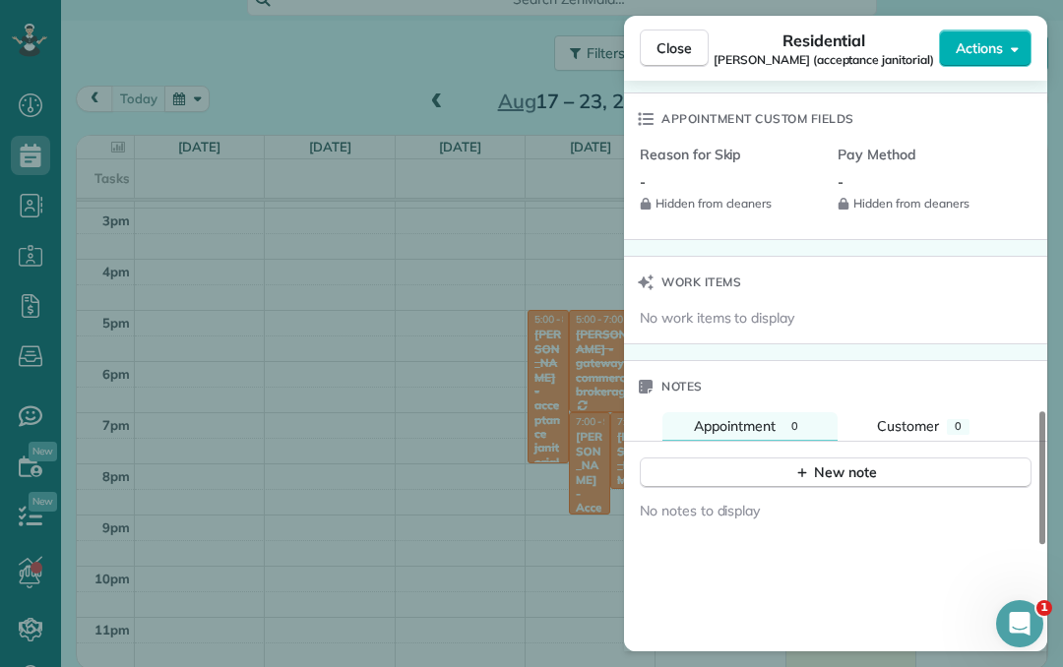
scroll to position [1414, 0]
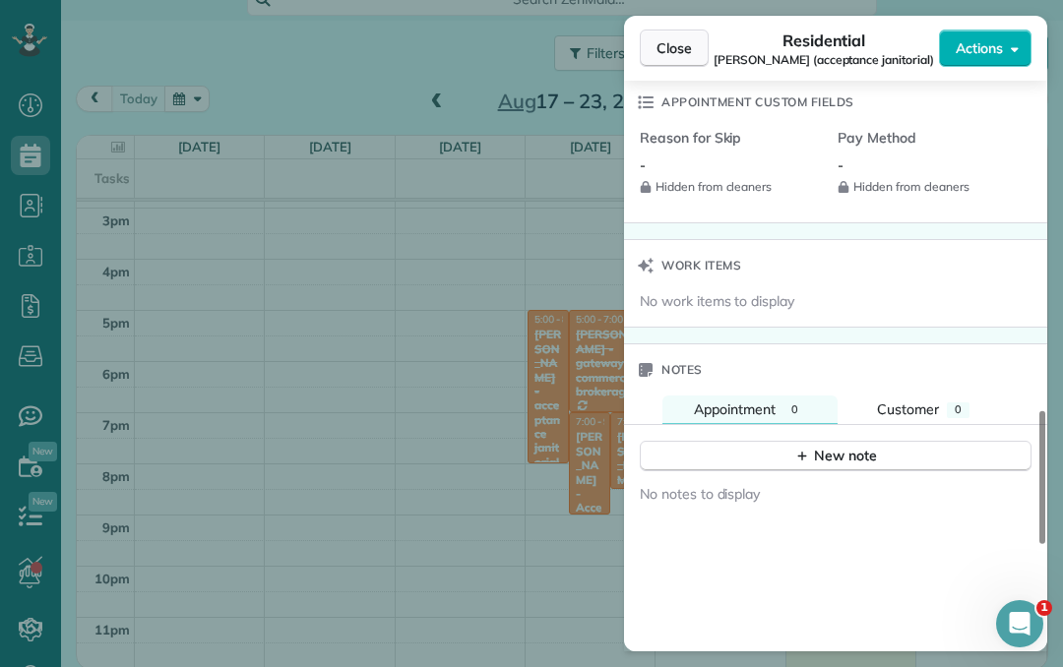
click at [687, 60] on button "Close" at bounding box center [674, 48] width 69 height 37
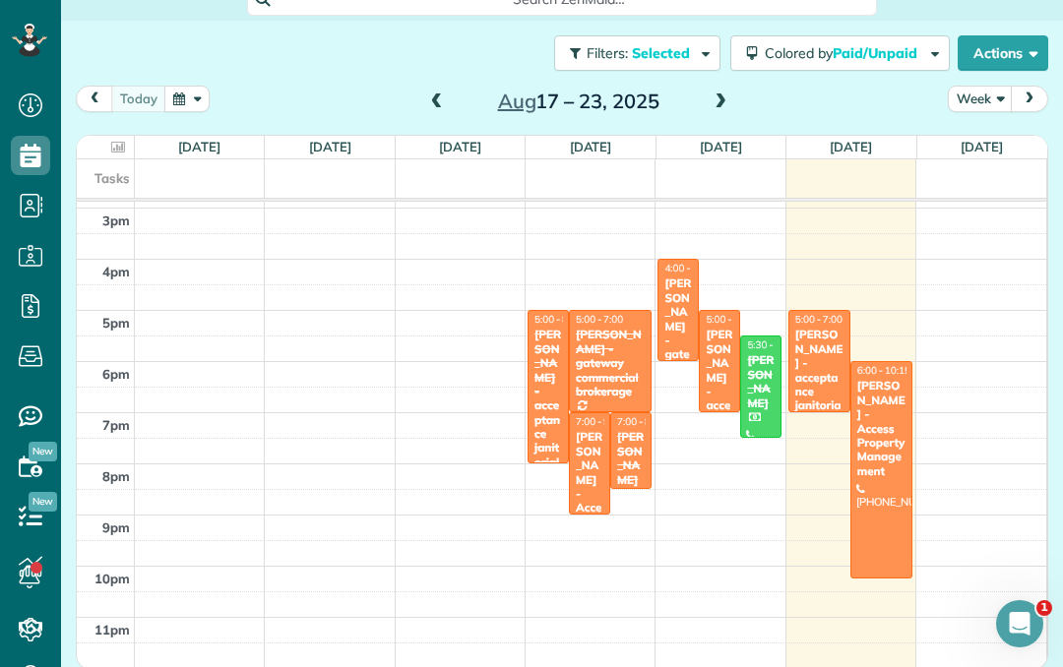
scroll to position [761, 0]
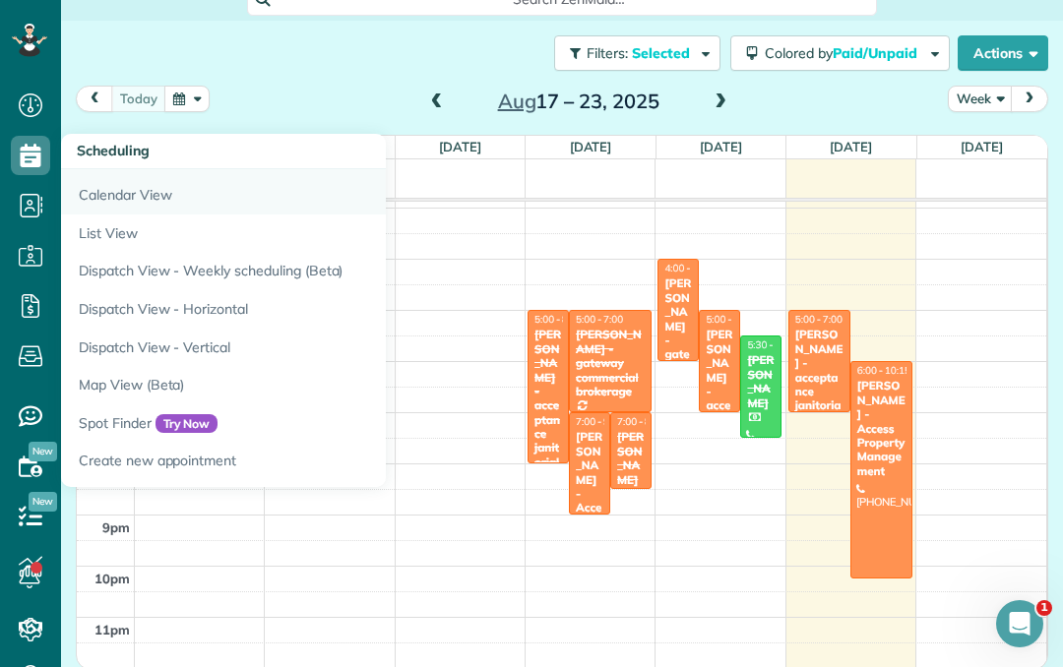
click at [183, 195] on link "Calendar View" at bounding box center [307, 191] width 492 height 45
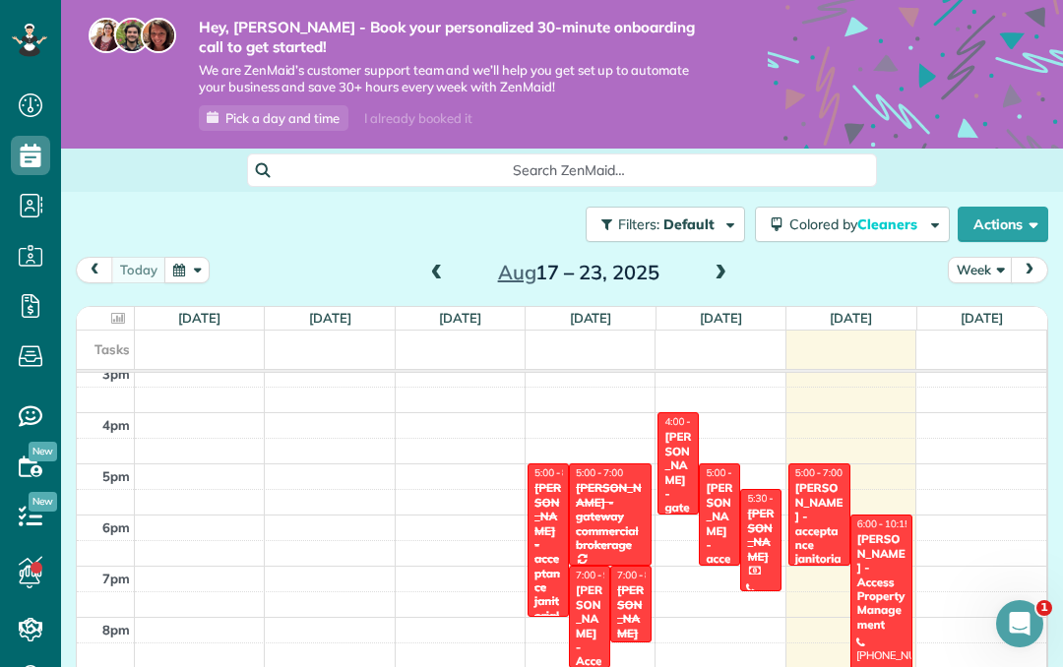
scroll to position [778, 0]
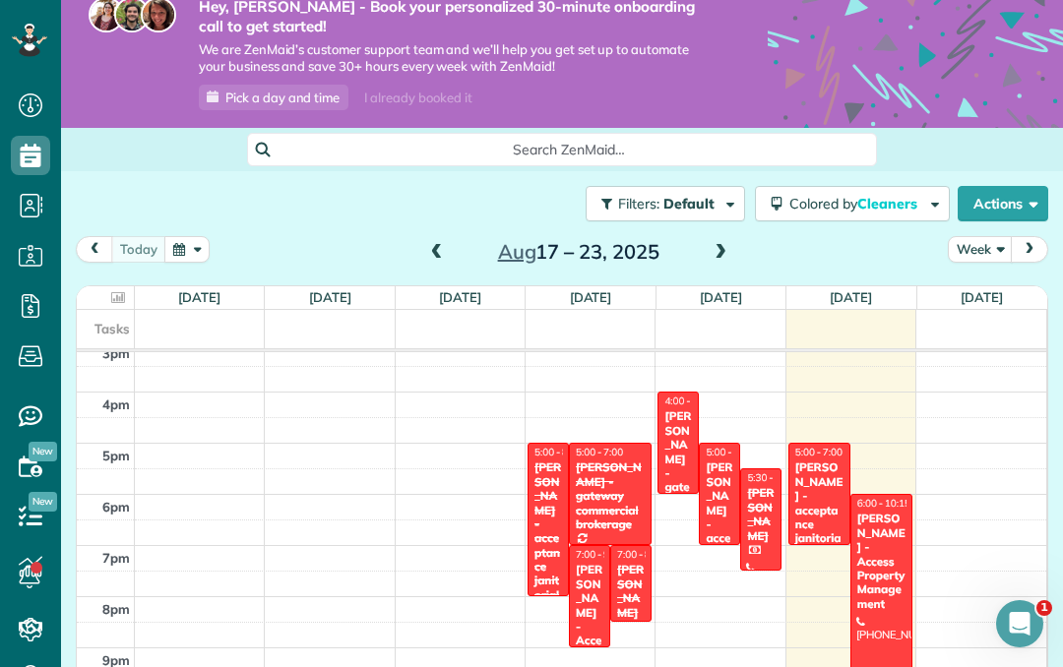
click at [917, 437] on td at bounding box center [591, 430] width 912 height 26
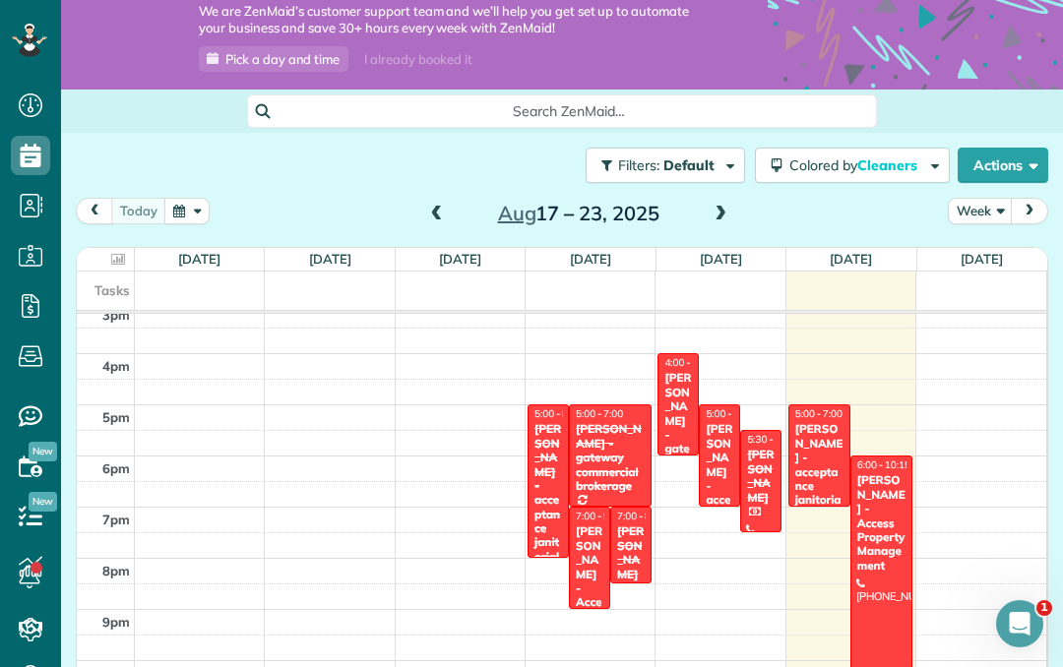
scroll to position [60, 0]
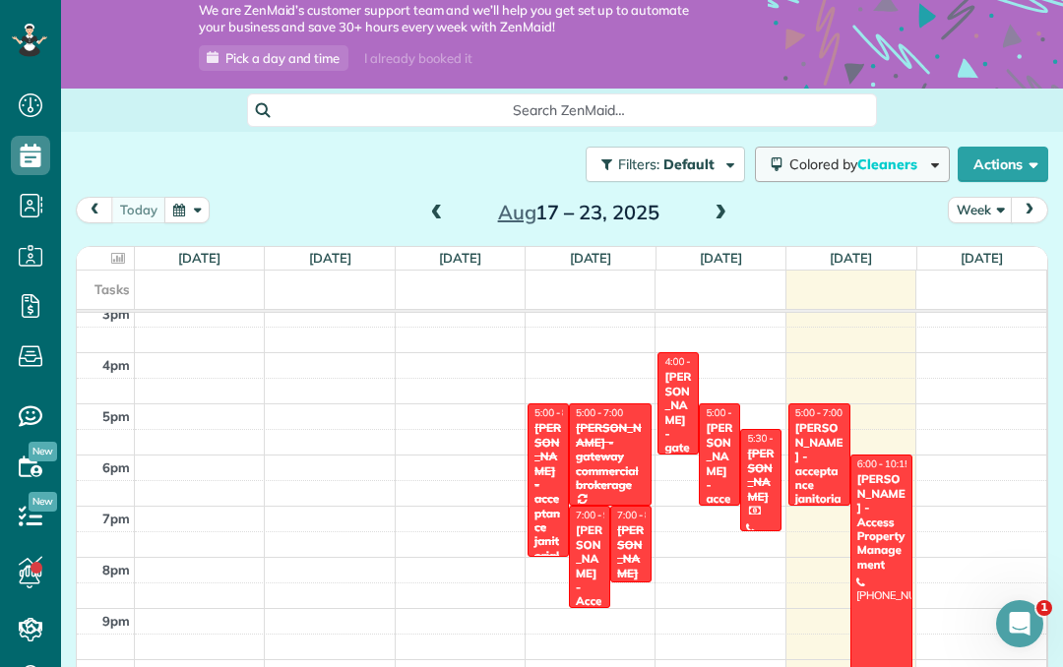
click at [930, 167] on span "button" at bounding box center [931, 162] width 15 height 15
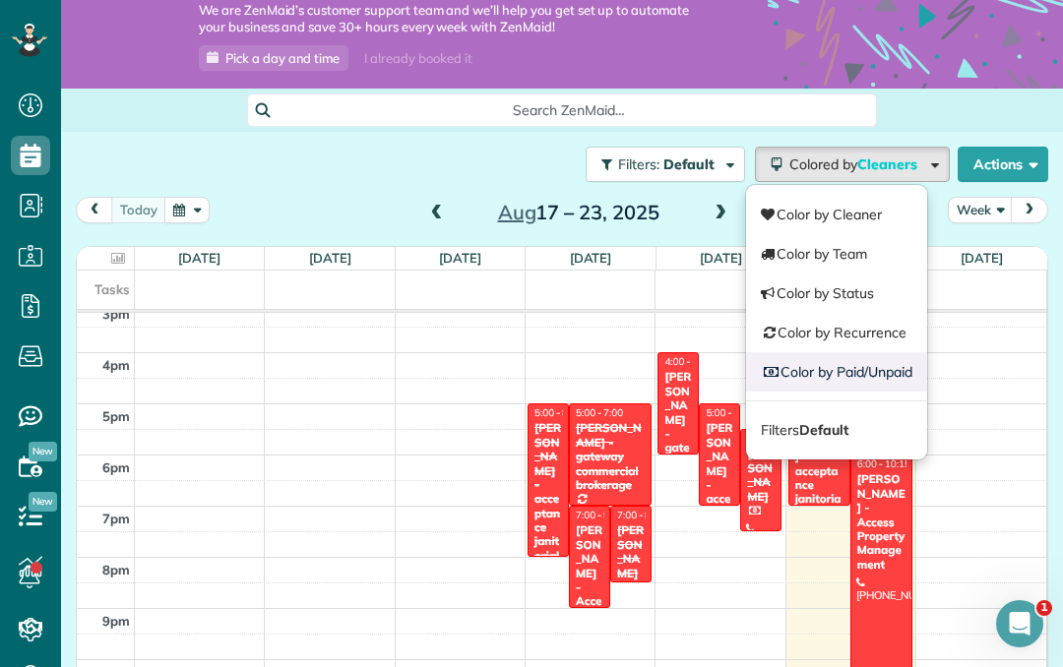
click at [908, 380] on link "Color by Paid/Unpaid" at bounding box center [836, 371] width 181 height 39
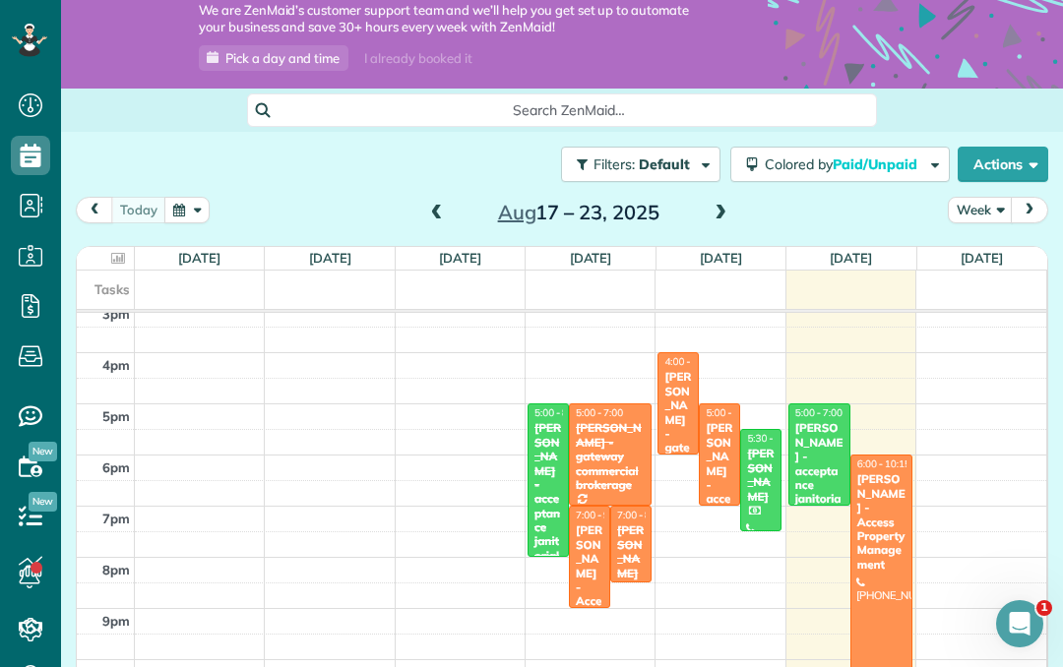
click at [727, 451] on div "[PERSON_NAME] - acceptance janitorial" at bounding box center [719, 492] width 30 height 142
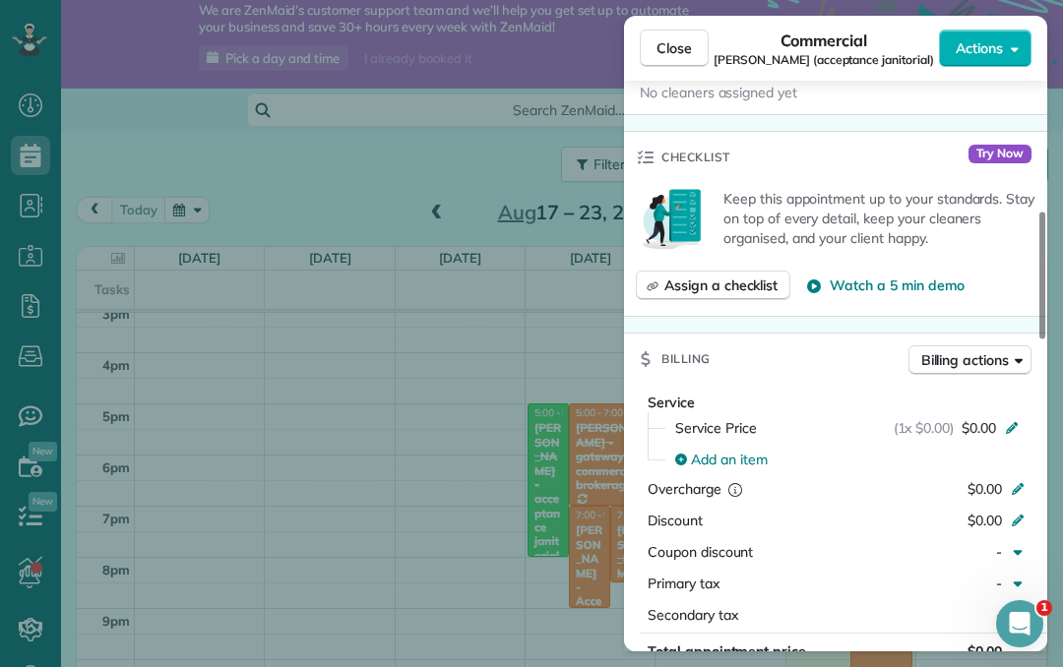
scroll to position [621, 0]
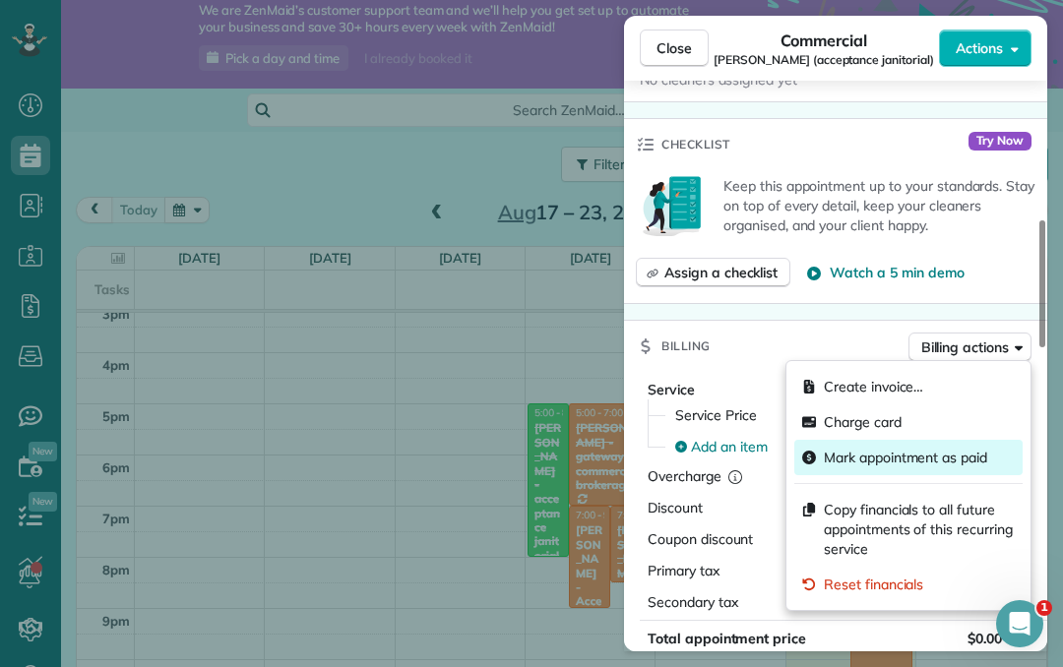
click at [949, 456] on span "Mark appointment as paid" at bounding box center [905, 458] width 163 height 20
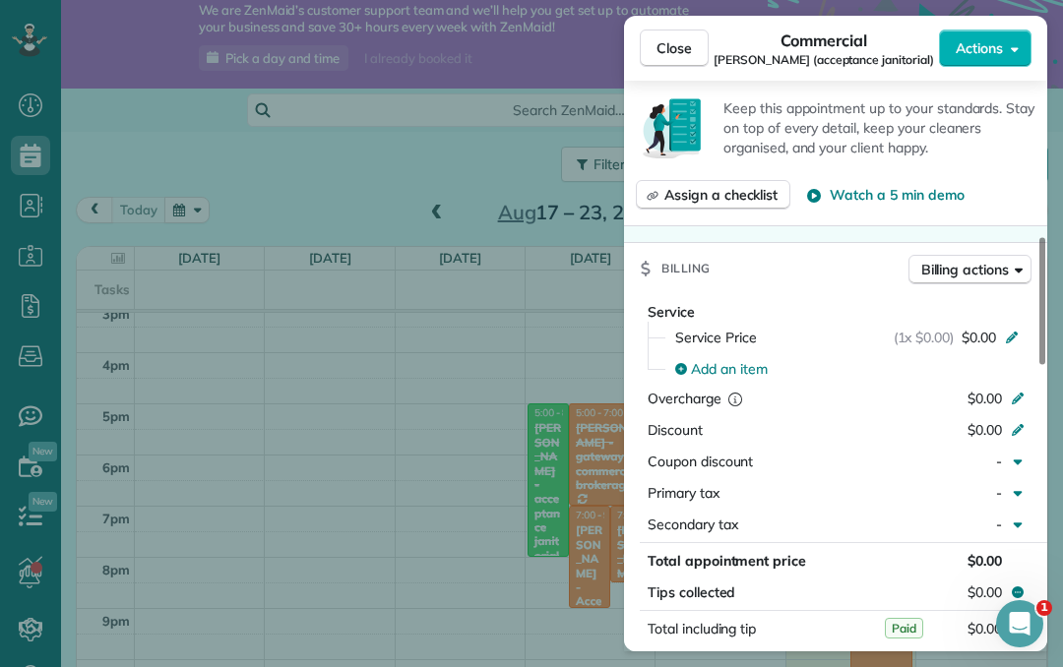
scroll to position [749, 0]
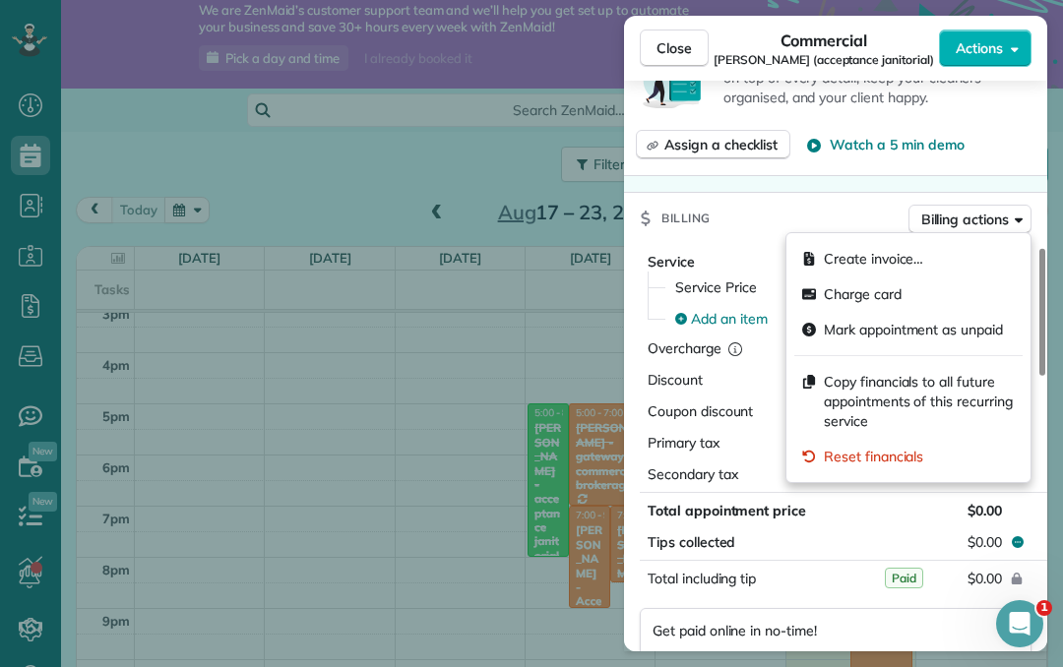
click at [432, 376] on div "Close Commercial Ethan Scholtz (acceptance janitorial) Actions Status Active Et…" at bounding box center [531, 333] width 1063 height 667
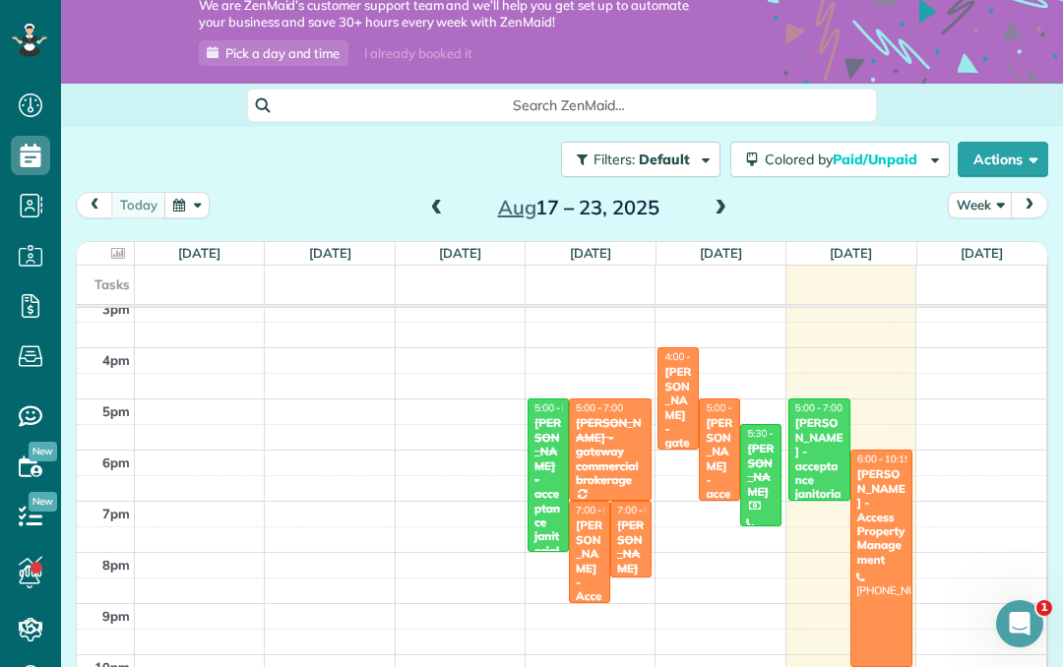
scroll to position [68, 0]
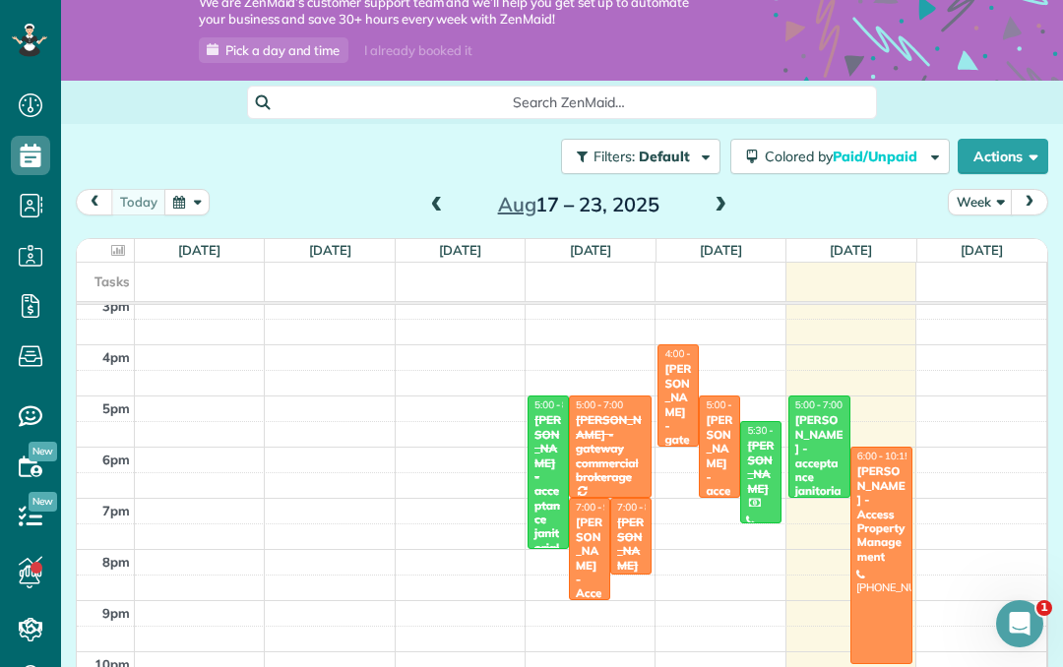
click at [676, 383] on div "[PERSON_NAME] - gateway commercial brokerage" at bounding box center [678, 454] width 30 height 184
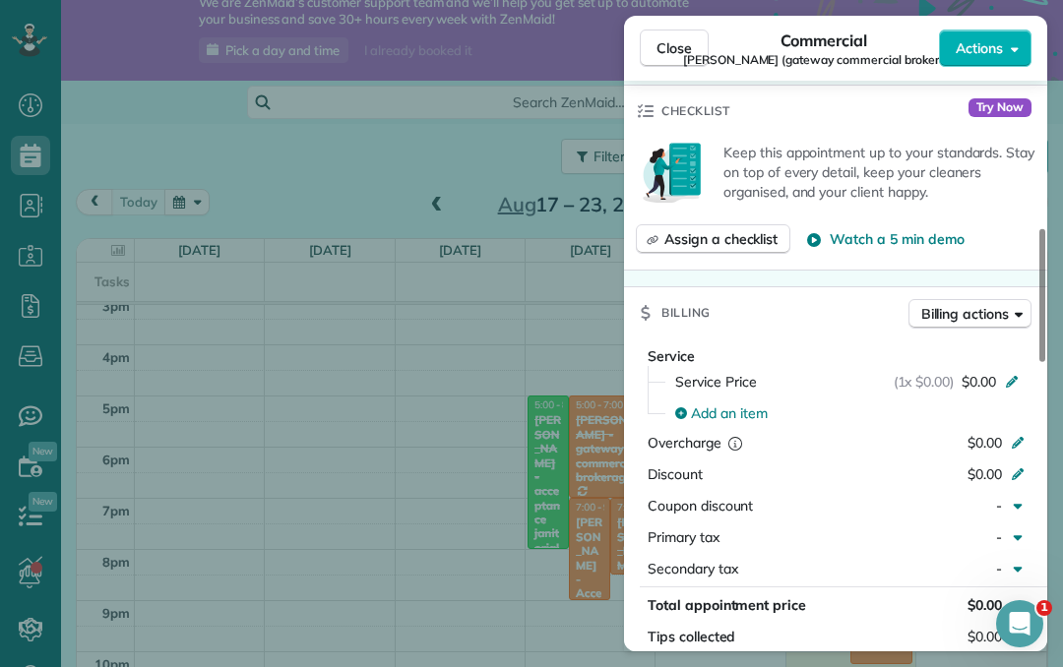
scroll to position [663, 0]
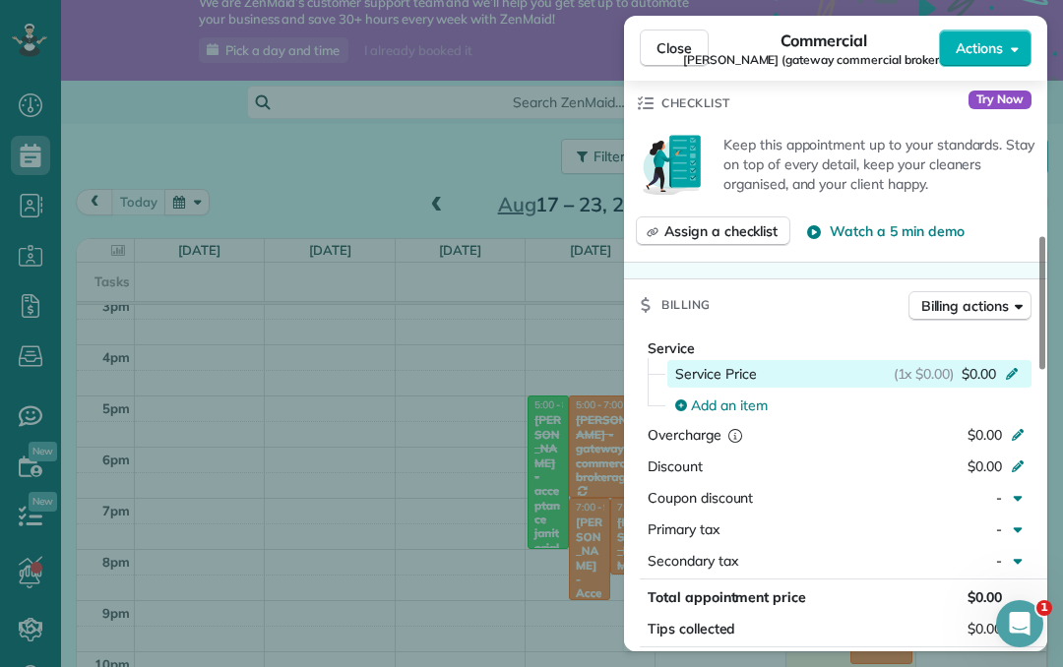
click at [1003, 373] on div "(1x $0.00) $0.00" at bounding box center [959, 374] width 132 height 20
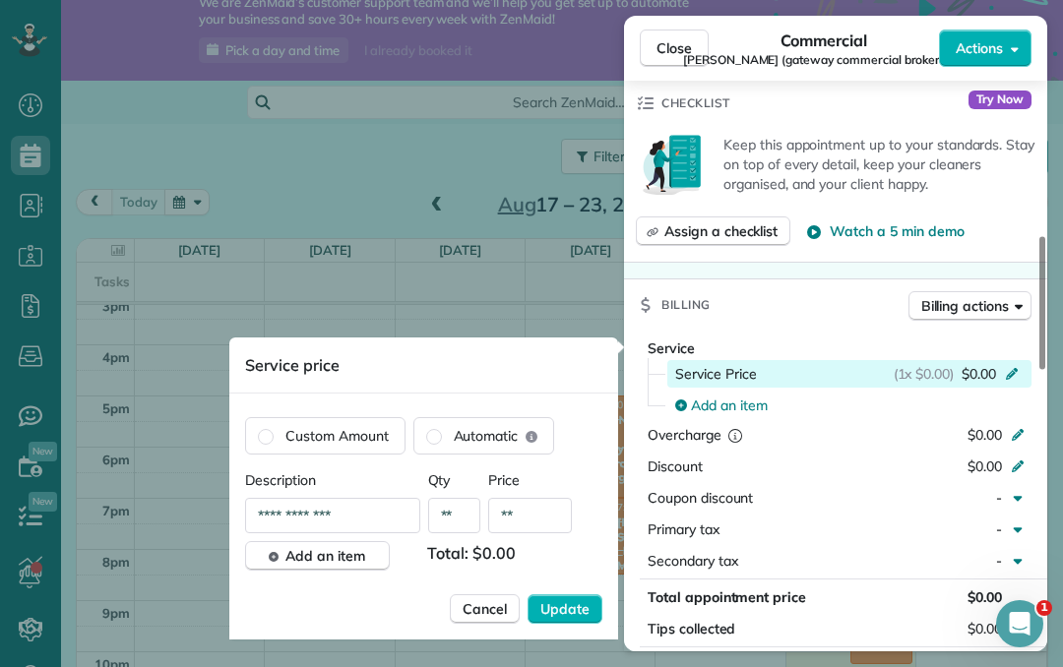
click at [1007, 380] on div "(1x $0.00) $0.00" at bounding box center [959, 374] width 132 height 20
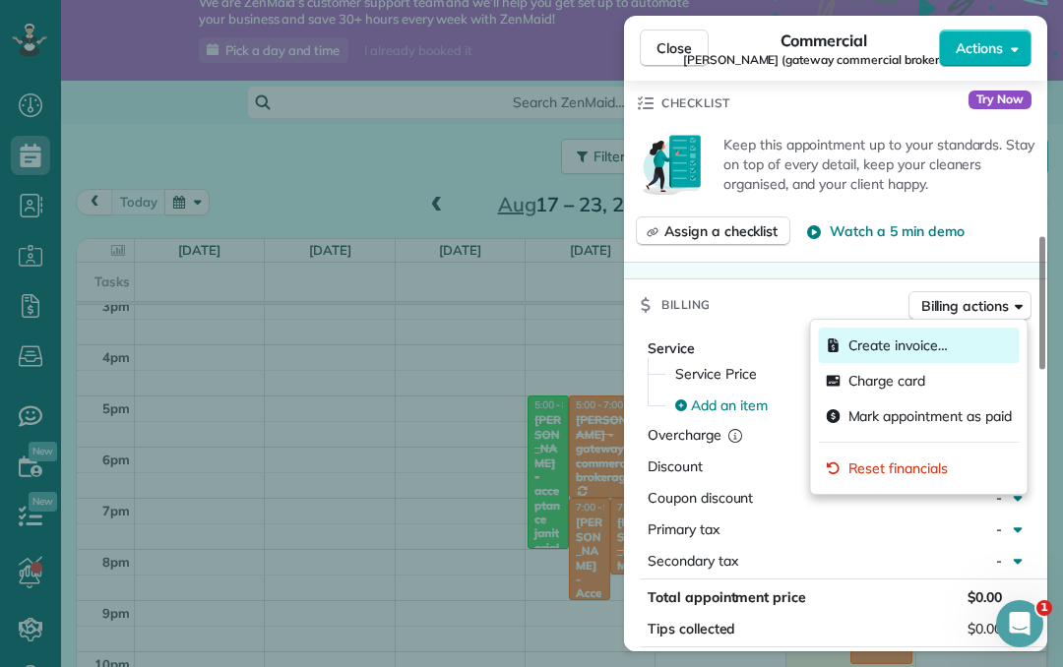
click at [949, 345] on div "Create invoice…" at bounding box center [919, 345] width 201 height 35
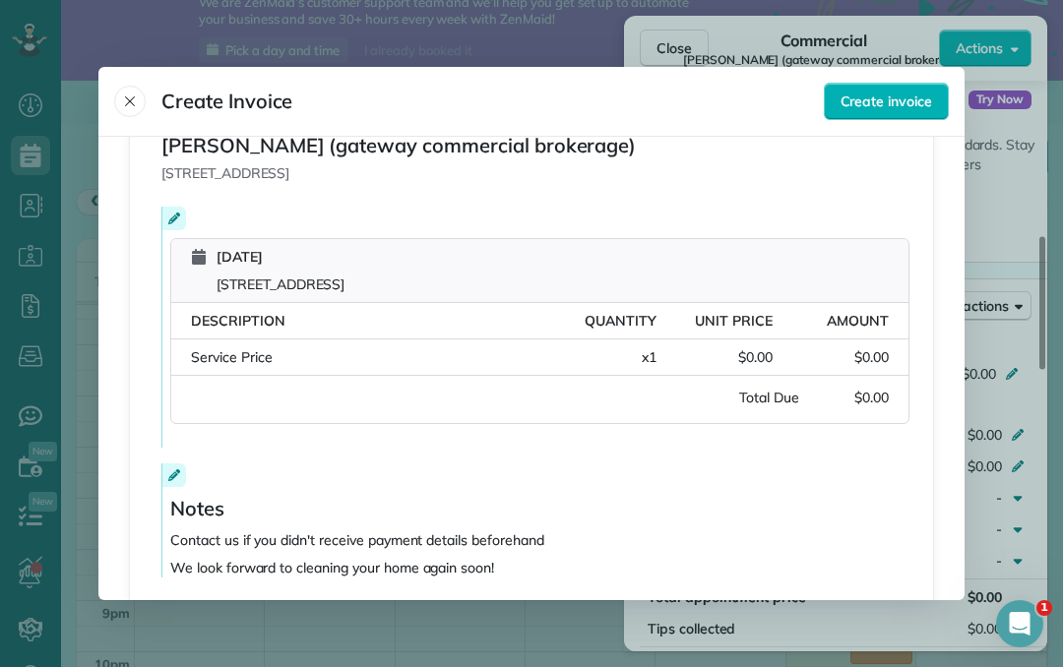
scroll to position [385, 0]
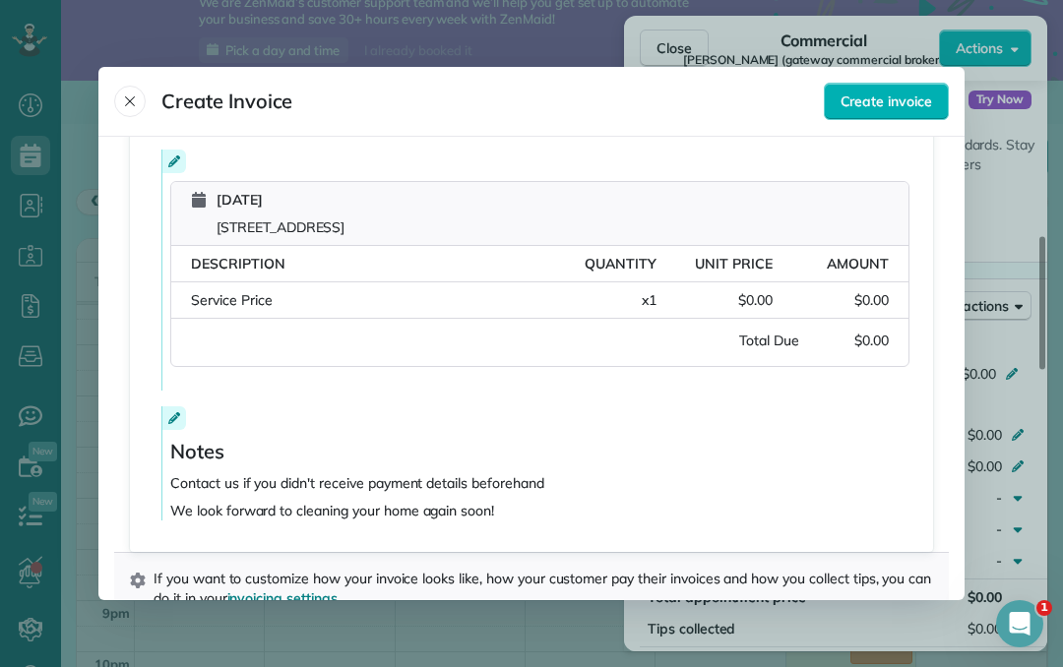
click at [962, 180] on div "Invoice Invoice number # 4 Date of issue August 22, 2025 Date due August 29, 20…" at bounding box center [531, 368] width 866 height 462
click at [142, 95] on button "Close" at bounding box center [129, 101] width 31 height 31
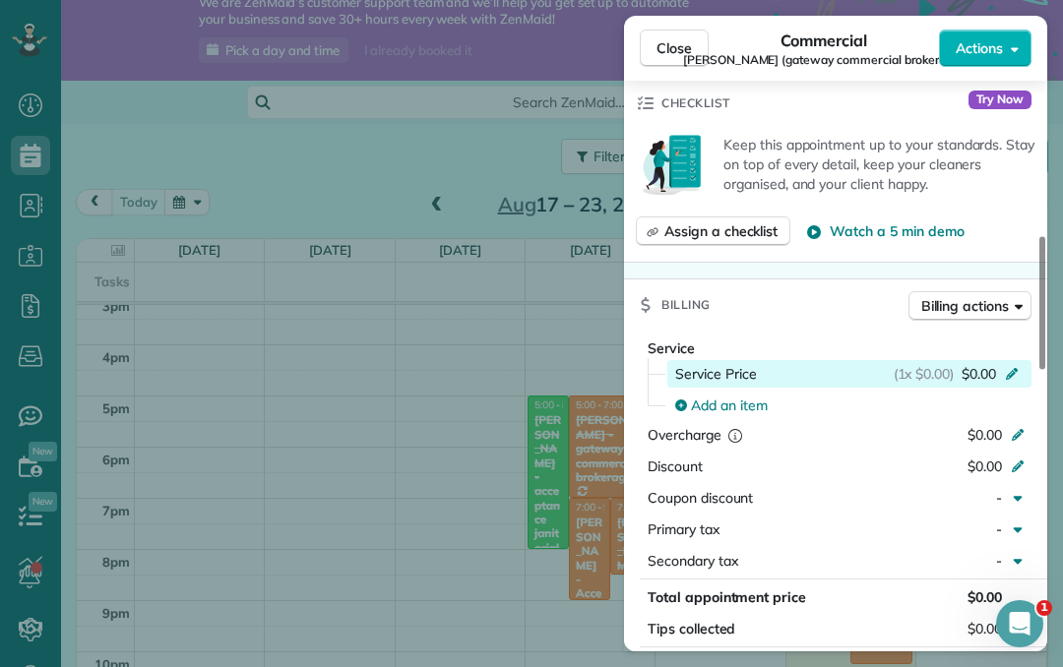
click at [999, 378] on div "(1x $0.00) $0.00" at bounding box center [959, 374] width 132 height 20
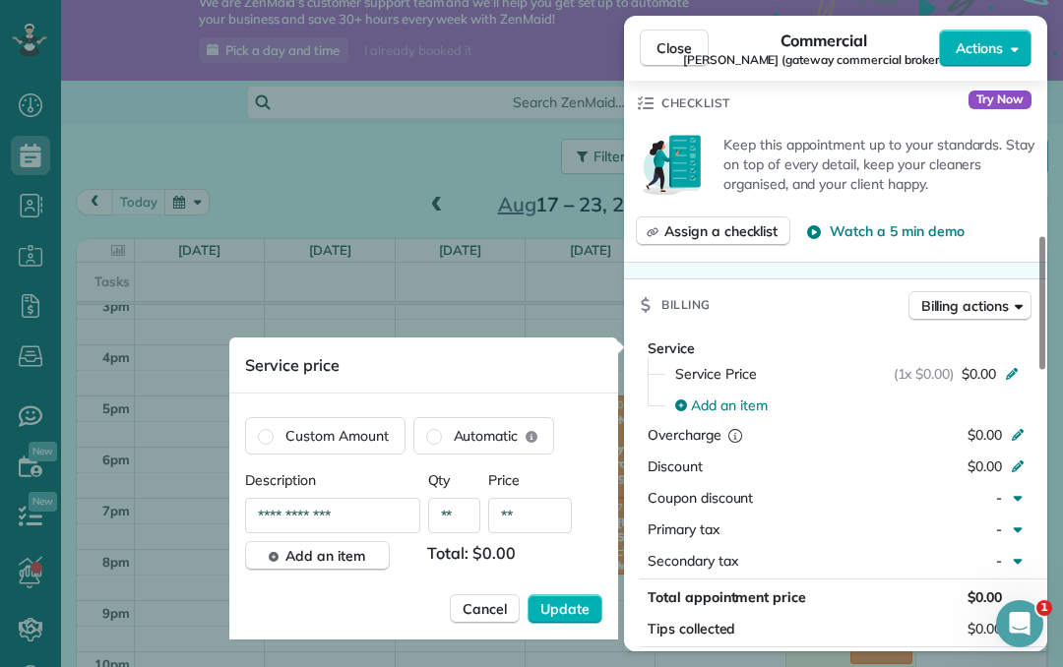
click at [553, 509] on input "**" at bounding box center [530, 515] width 84 height 35
type input "***"
click at [592, 614] on button "Update" at bounding box center [564, 609] width 75 height 30
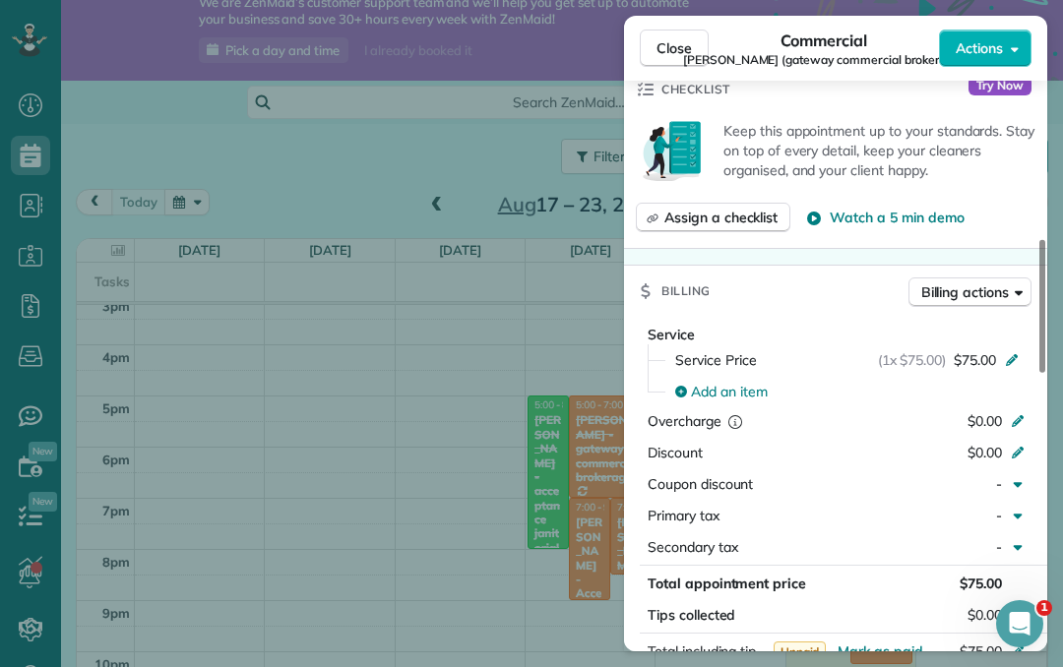
scroll to position [657, 0]
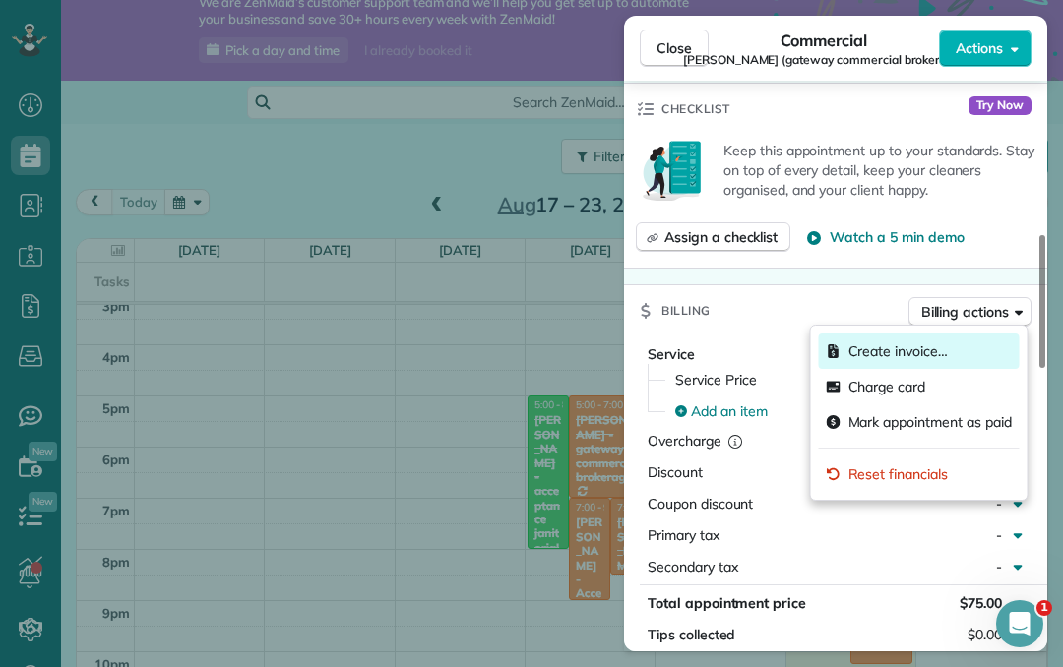
click at [974, 353] on div "Create invoice…" at bounding box center [919, 351] width 201 height 35
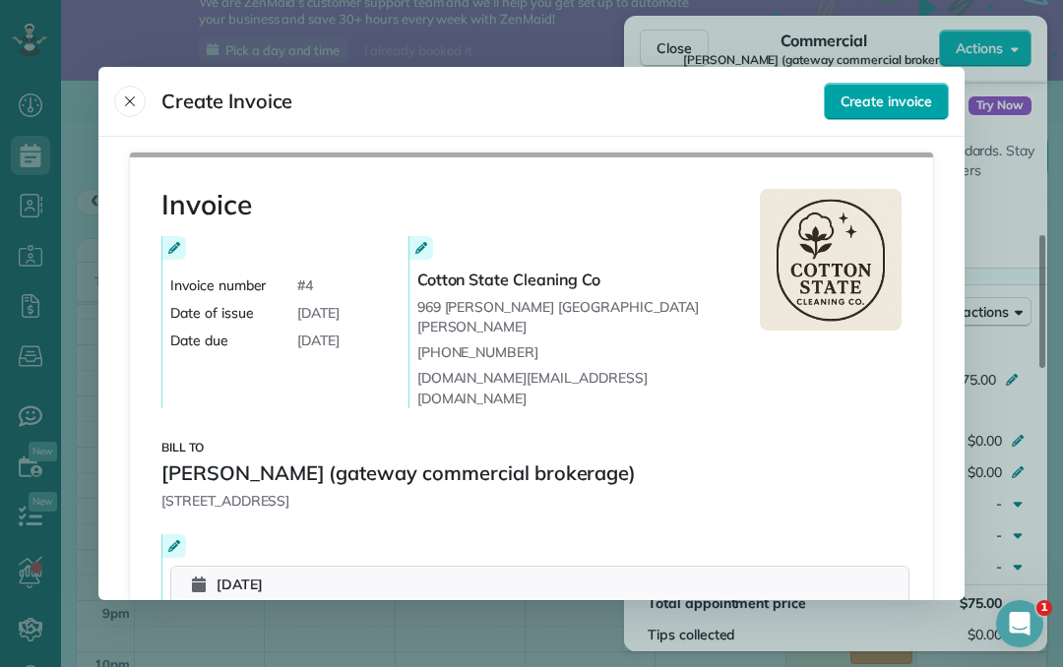
click at [929, 100] on span "Create invoice" at bounding box center [886, 102] width 92 height 20
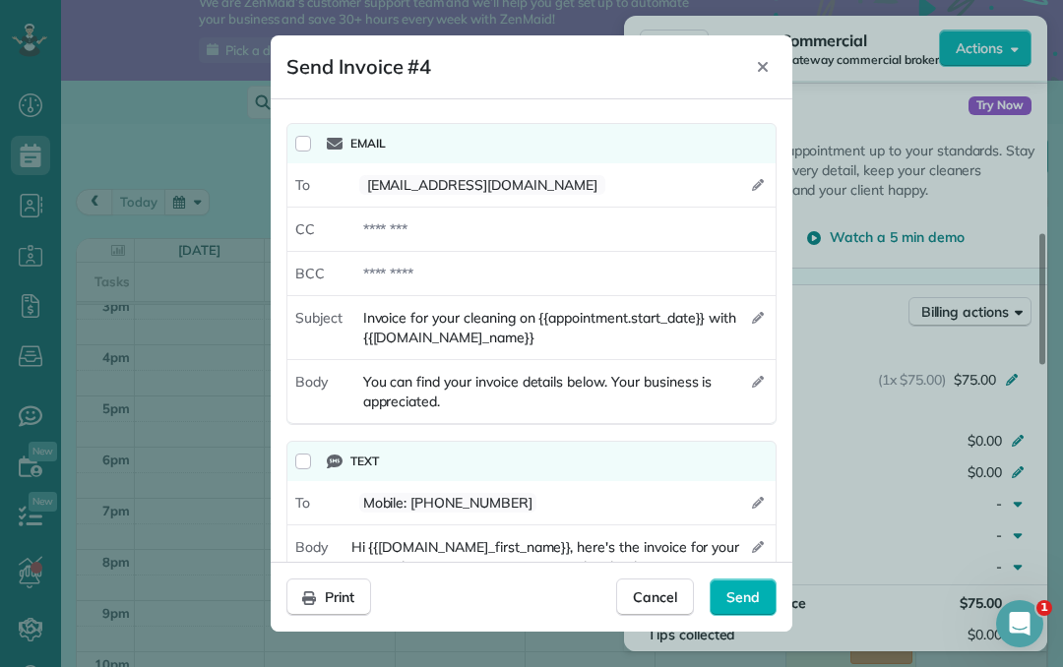
scroll to position [52, 0]
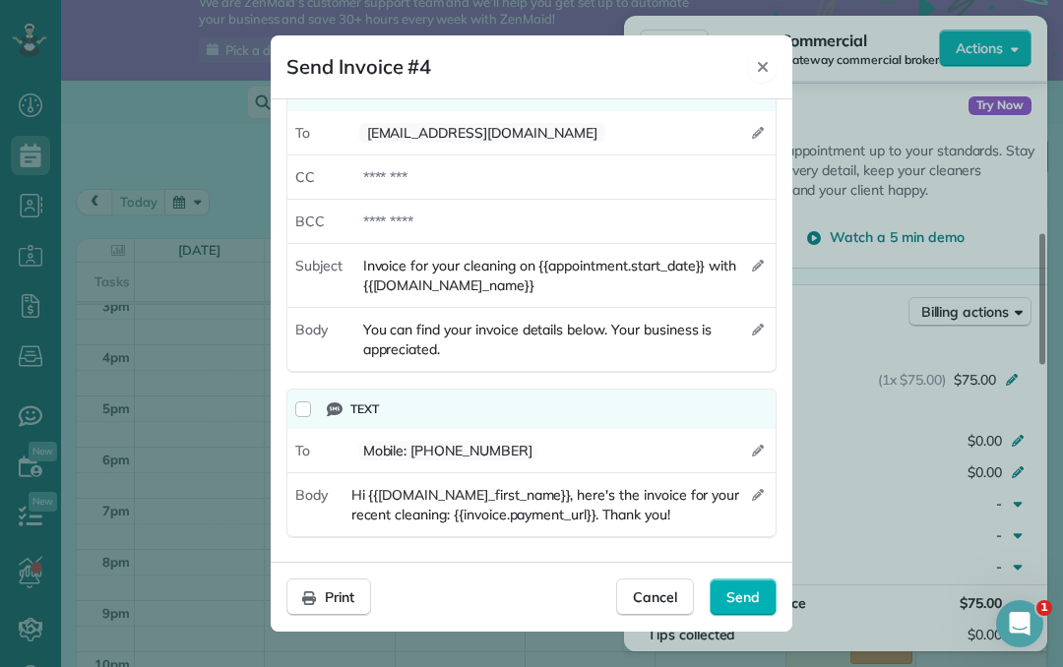
click at [764, 66] on icon "Close" at bounding box center [763, 67] width 10 height 10
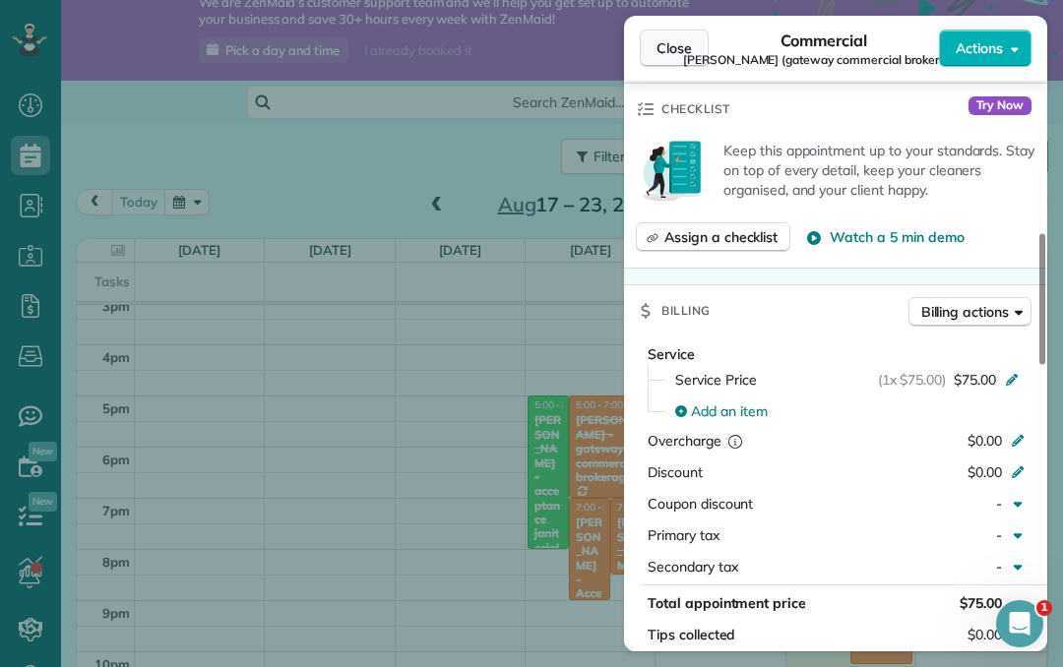
click at [663, 64] on button "Close" at bounding box center [674, 48] width 69 height 37
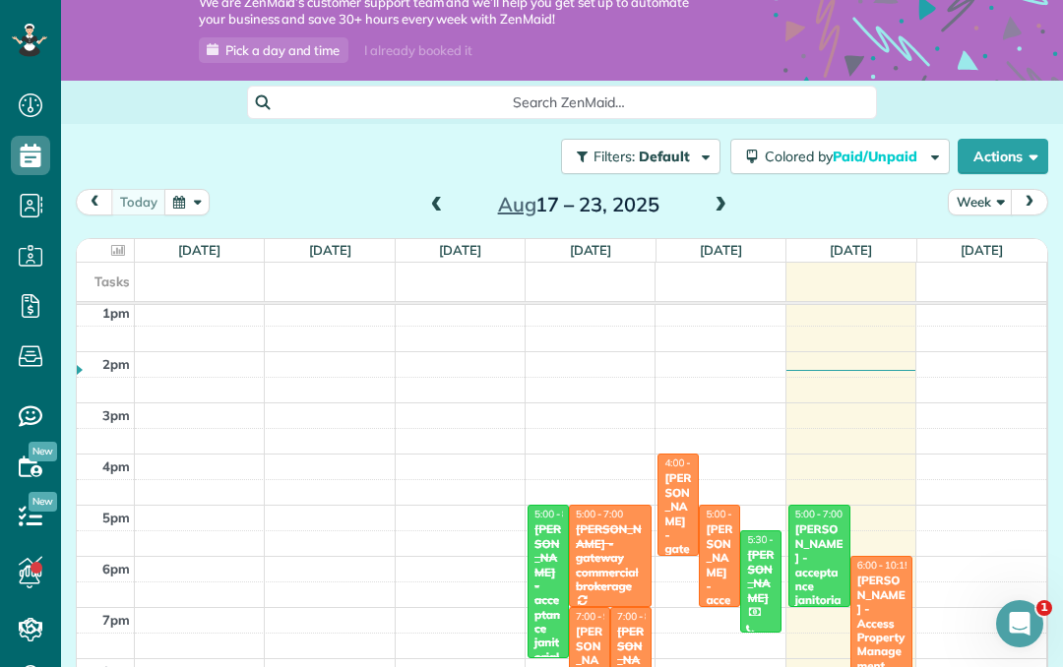
scroll to position [668, 0]
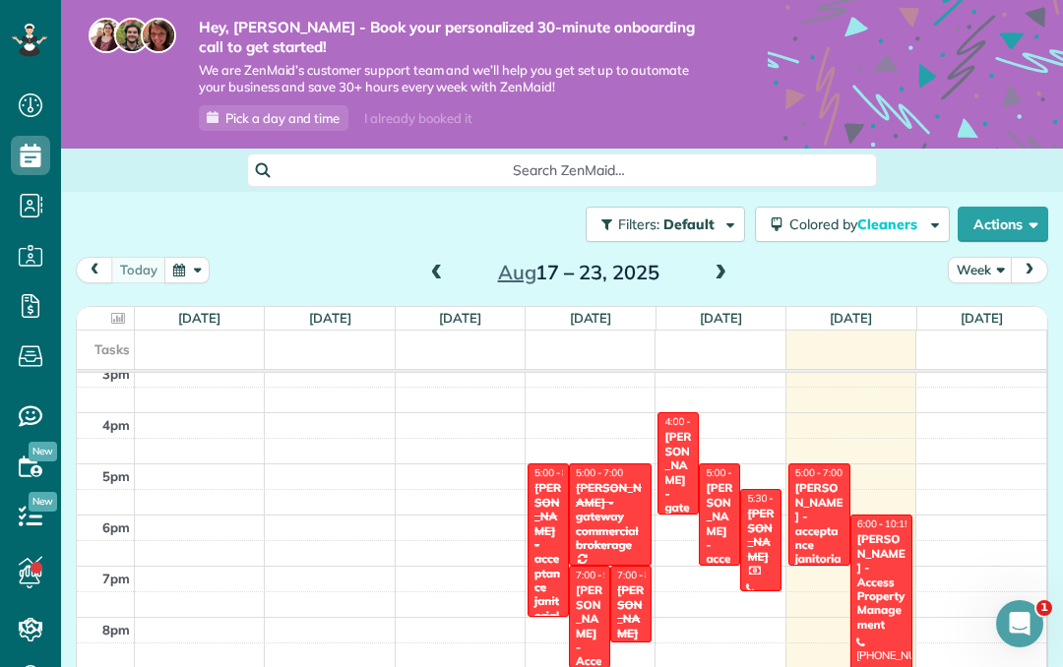
scroll to position [778, 0]
click at [900, 231] on button "Colored by Cleaners" at bounding box center [852, 224] width 195 height 35
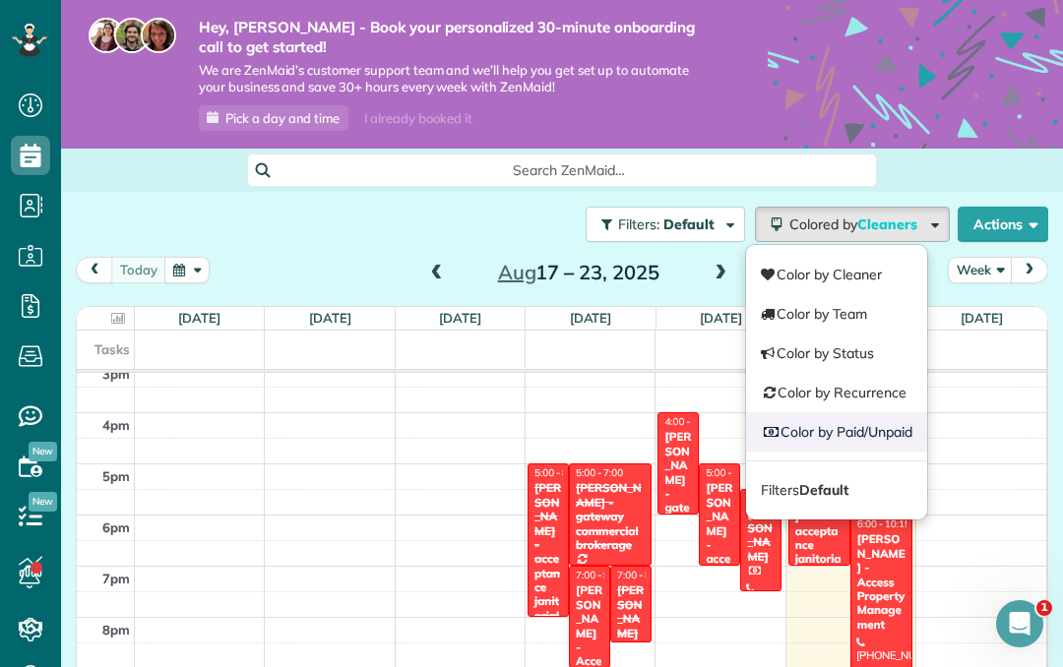
click at [911, 423] on link "Color by Paid/Unpaid" at bounding box center [836, 431] width 181 height 39
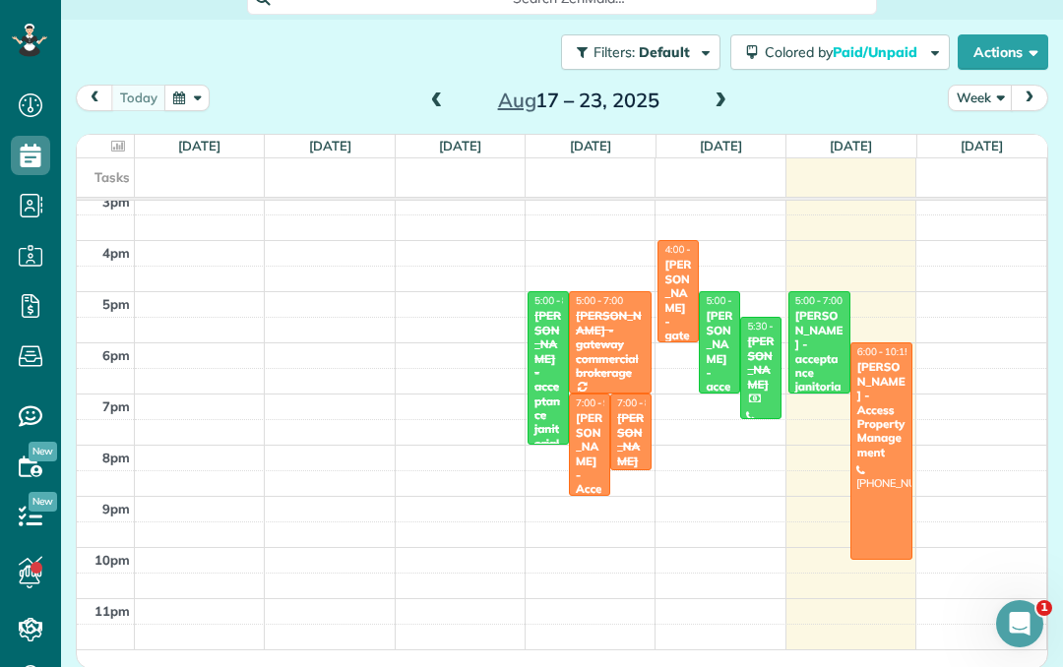
scroll to position [171, 0]
click at [204, 99] on button "button" at bounding box center [186, 99] width 45 height 27
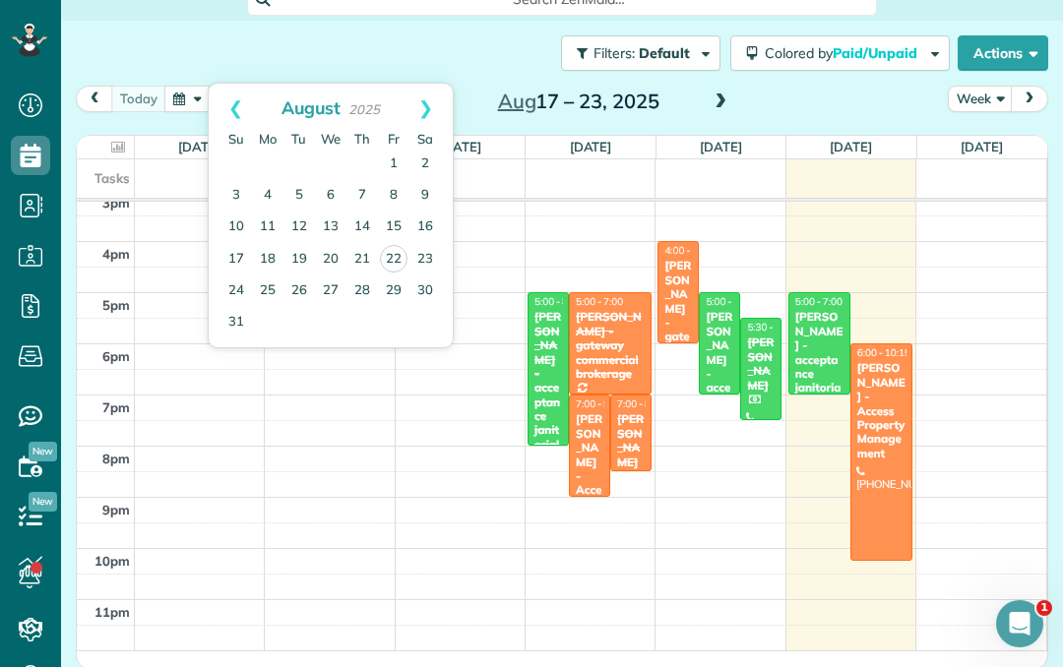
click at [409, 24] on div "Filters: Default Colored by Paid/Unpaid Color by Cleaner Color by Team Color by…" at bounding box center [562, 53] width 1002 height 65
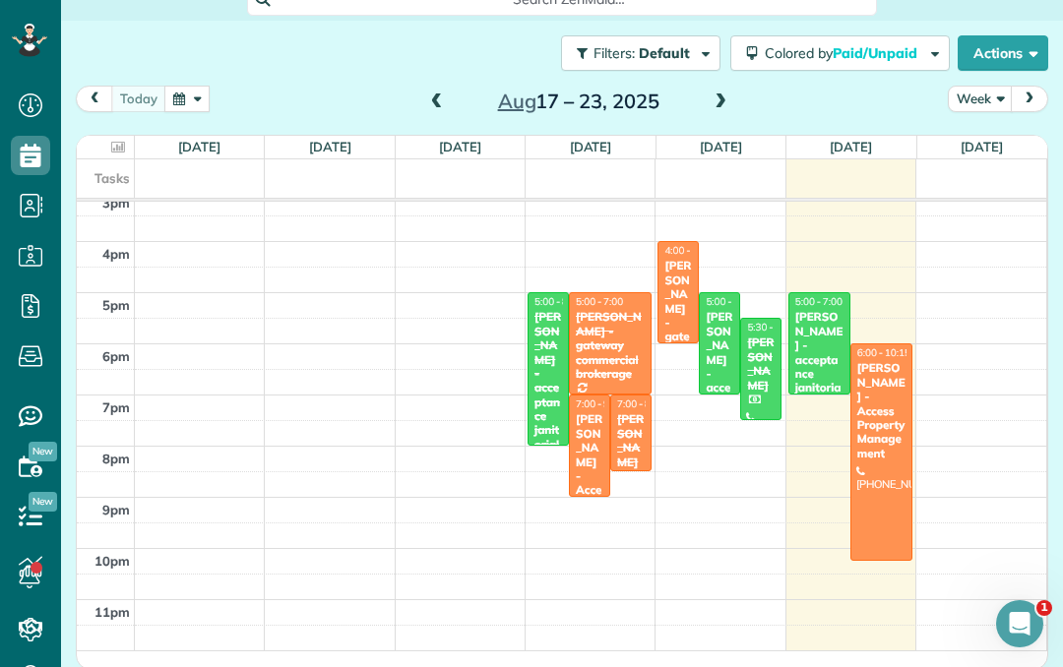
click at [884, 373] on div "[PERSON_NAME] - Access Property Management" at bounding box center [881, 410] width 50 height 99
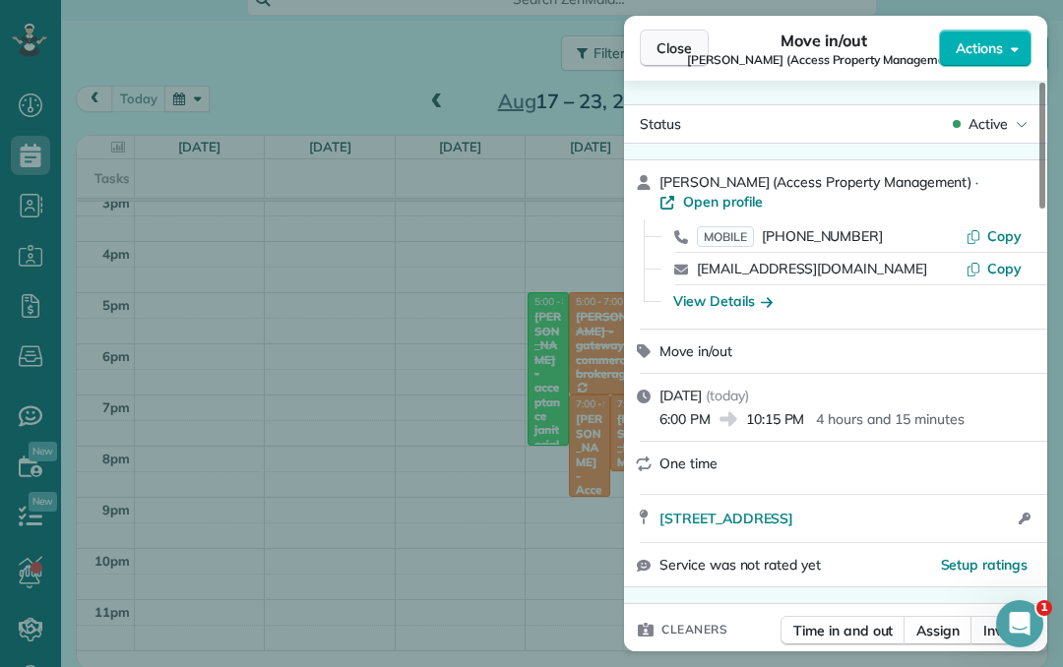
click at [676, 46] on span "Close" at bounding box center [673, 48] width 35 height 20
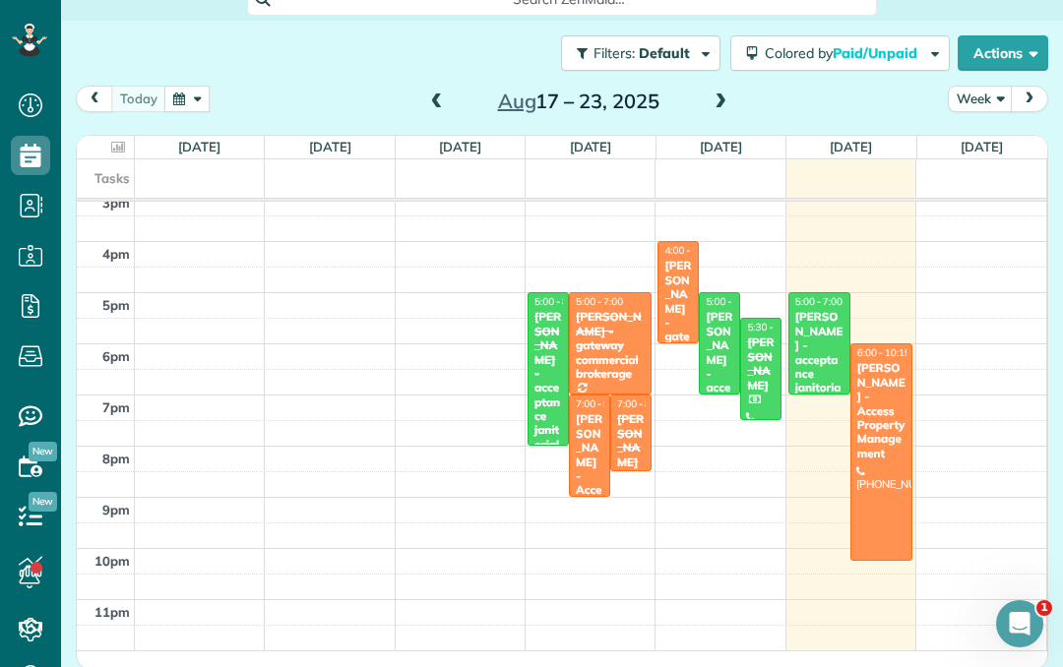
click at [670, 282] on div "[PERSON_NAME] - gateway commercial brokerage" at bounding box center [678, 351] width 30 height 184
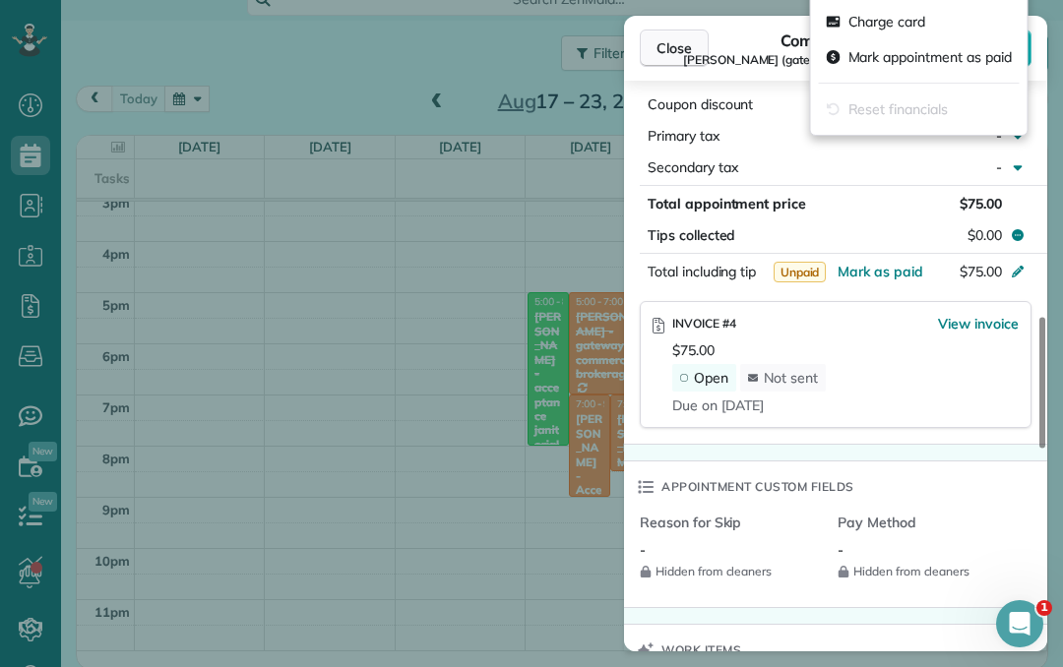
click at [658, 54] on span "Close" at bounding box center [673, 48] width 35 height 20
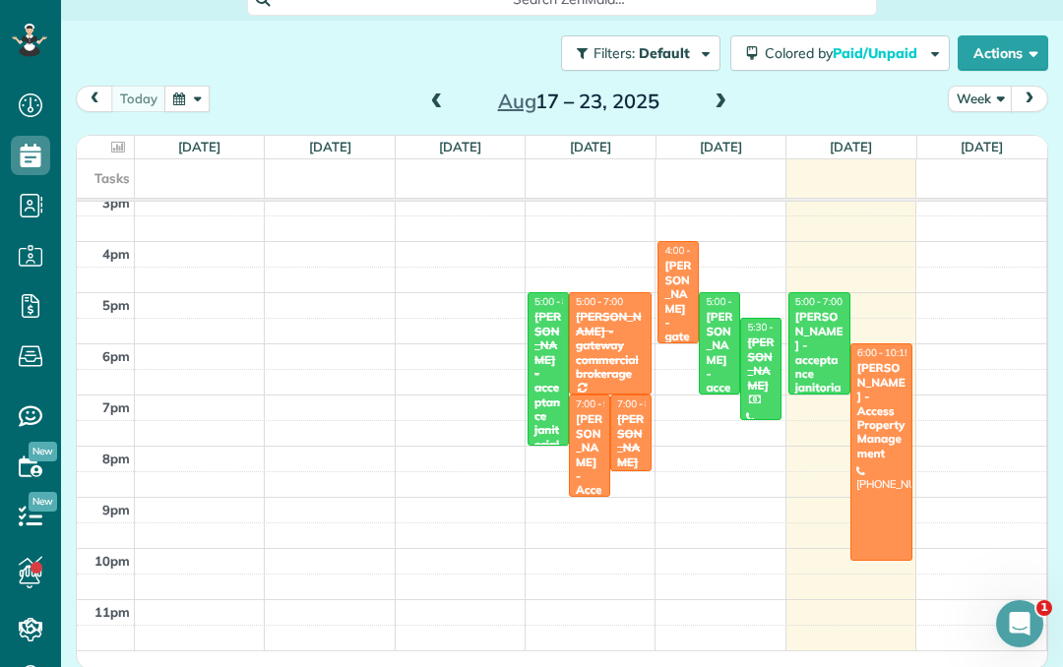
scroll to position [1074, 0]
